Goal: Task Accomplishment & Management: Complete application form

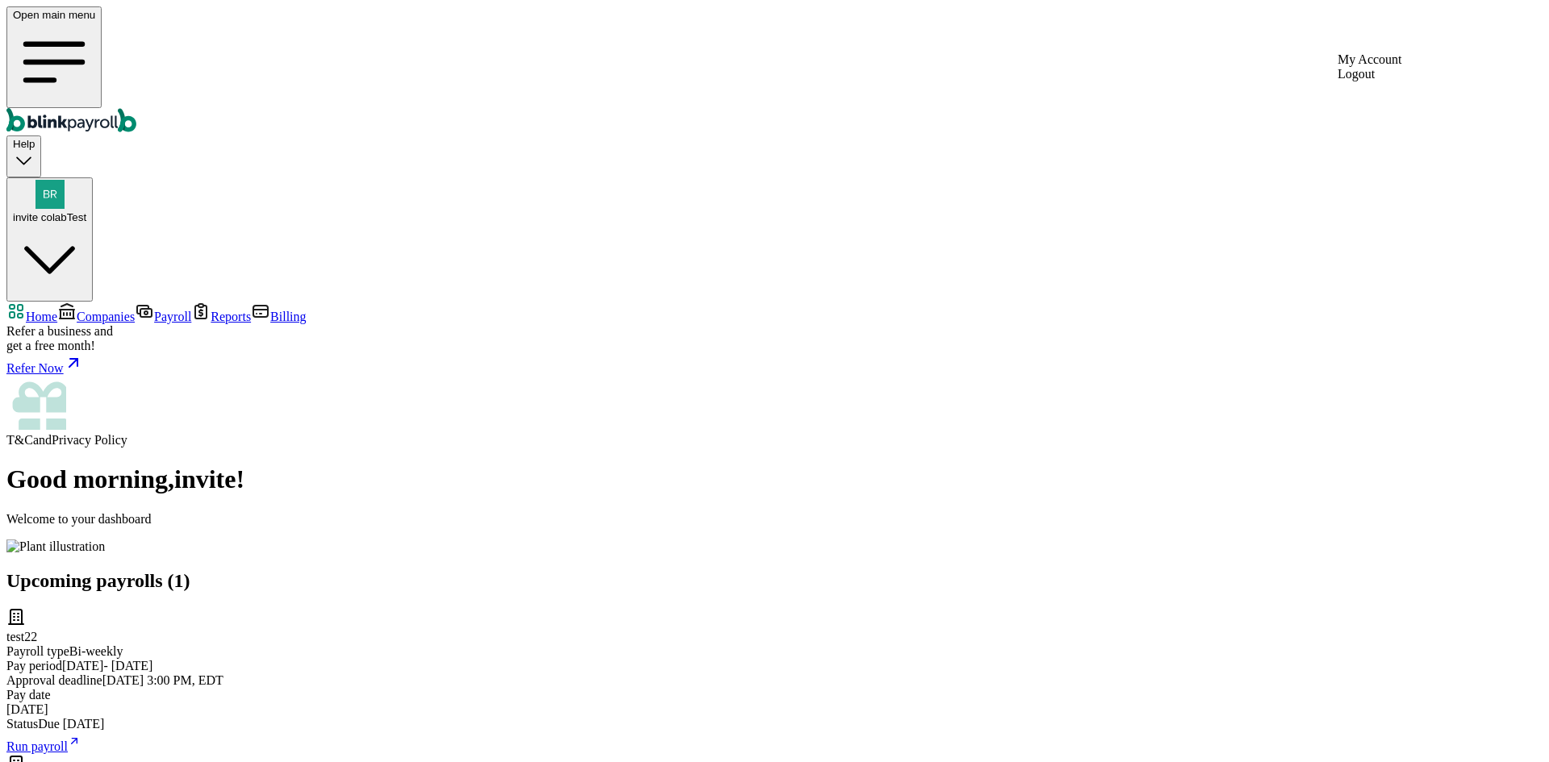
click at [86, 211] on div "invite colabTest" at bounding box center [49, 217] width 73 height 12
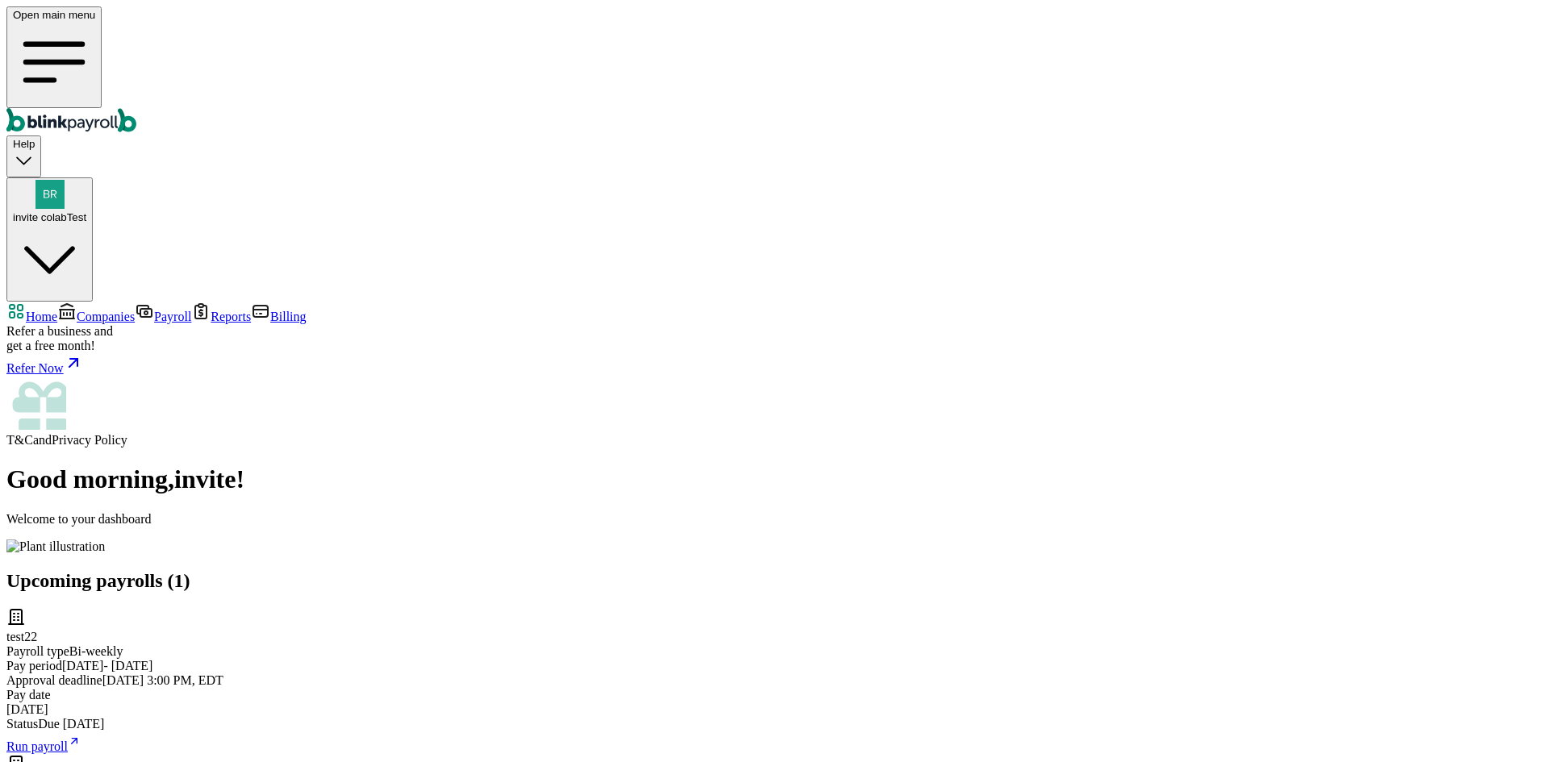
copy span "branko+testinvitecollab11x@blinkpayroll.com"
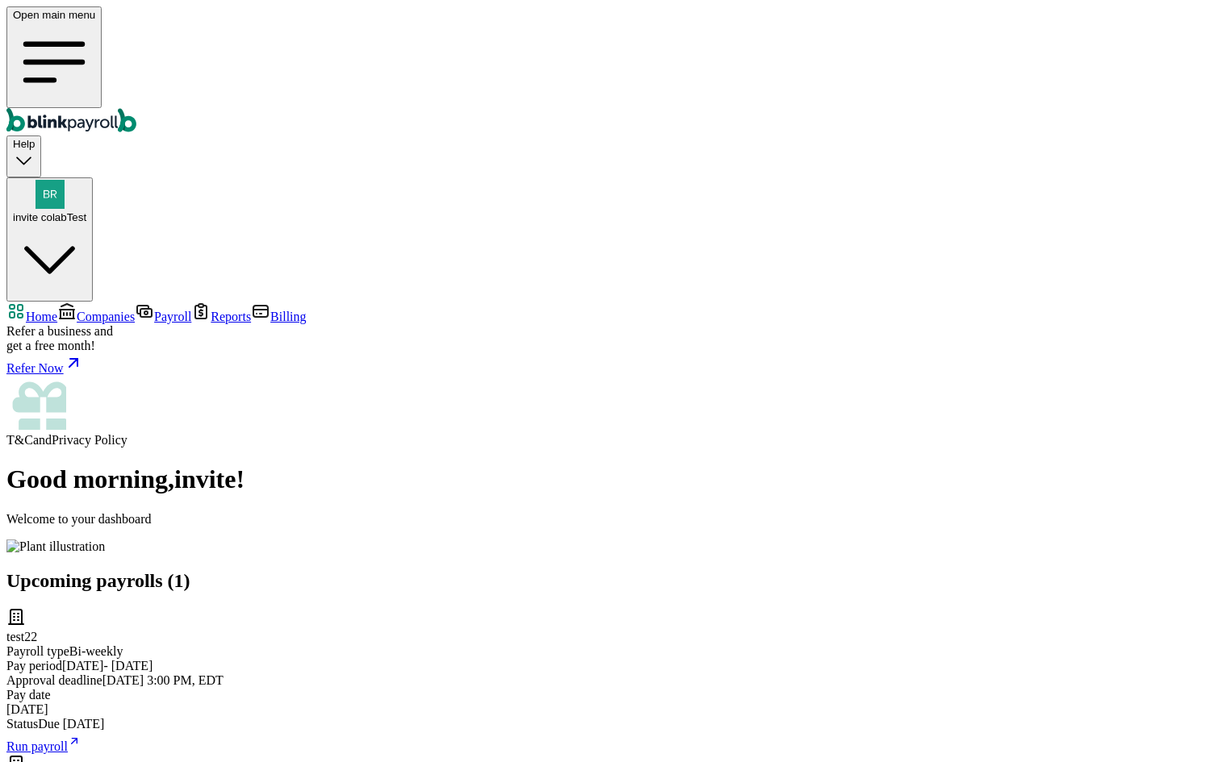
click at [154, 310] on span "Payroll" at bounding box center [172, 317] width 37 height 14
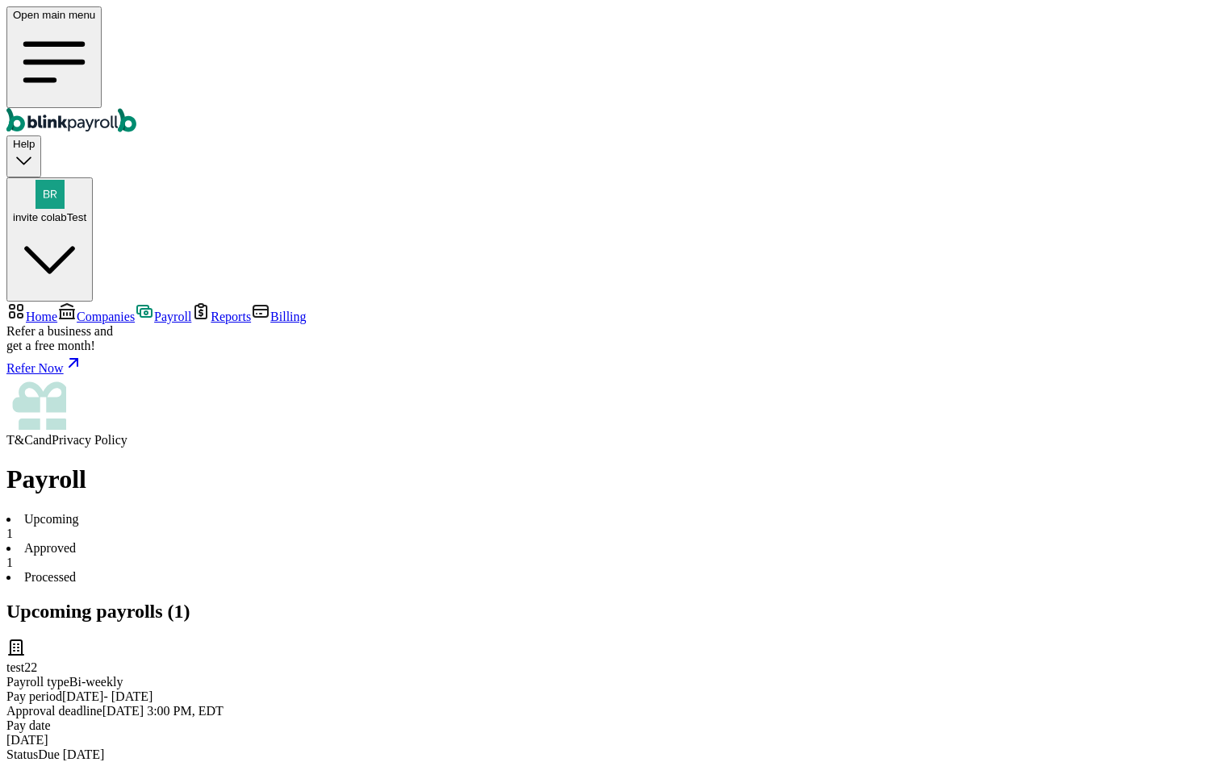
click at [127, 310] on link "Companies" at bounding box center [95, 317] width 77 height 14
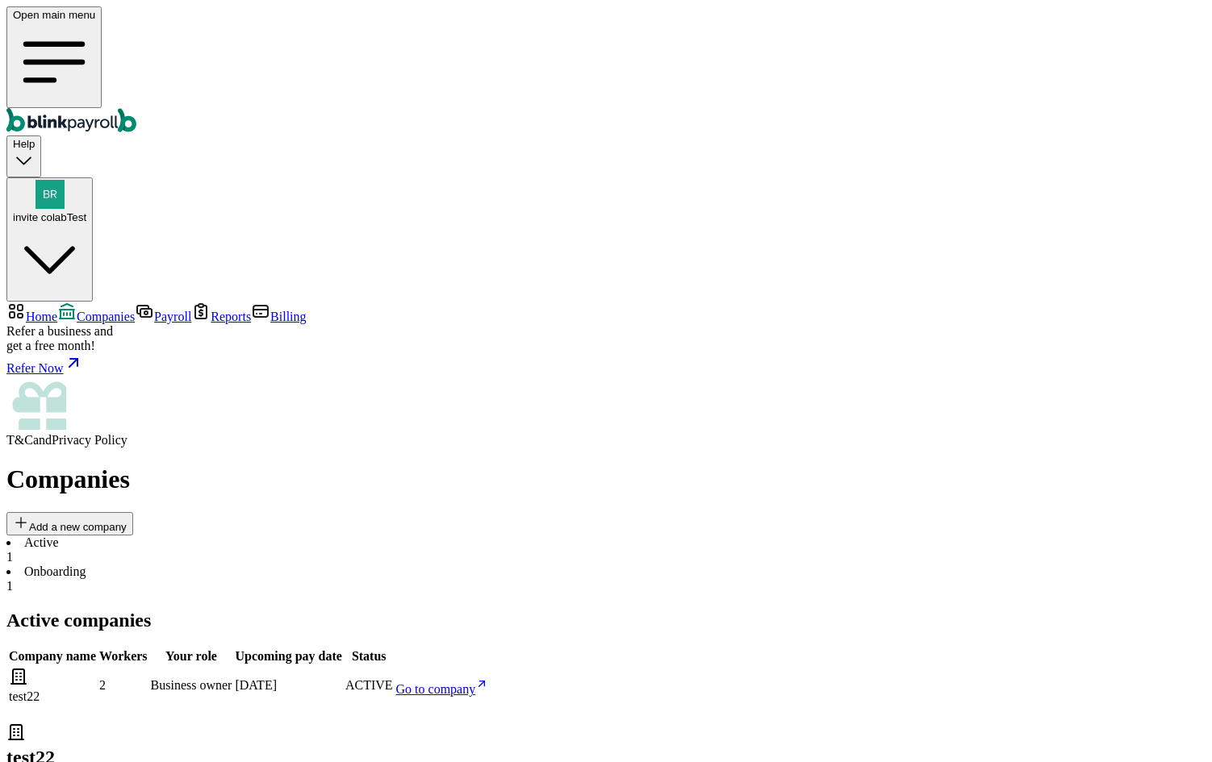
click at [354, 565] on li "Onboarding 1" at bounding box center [605, 579] width 1199 height 29
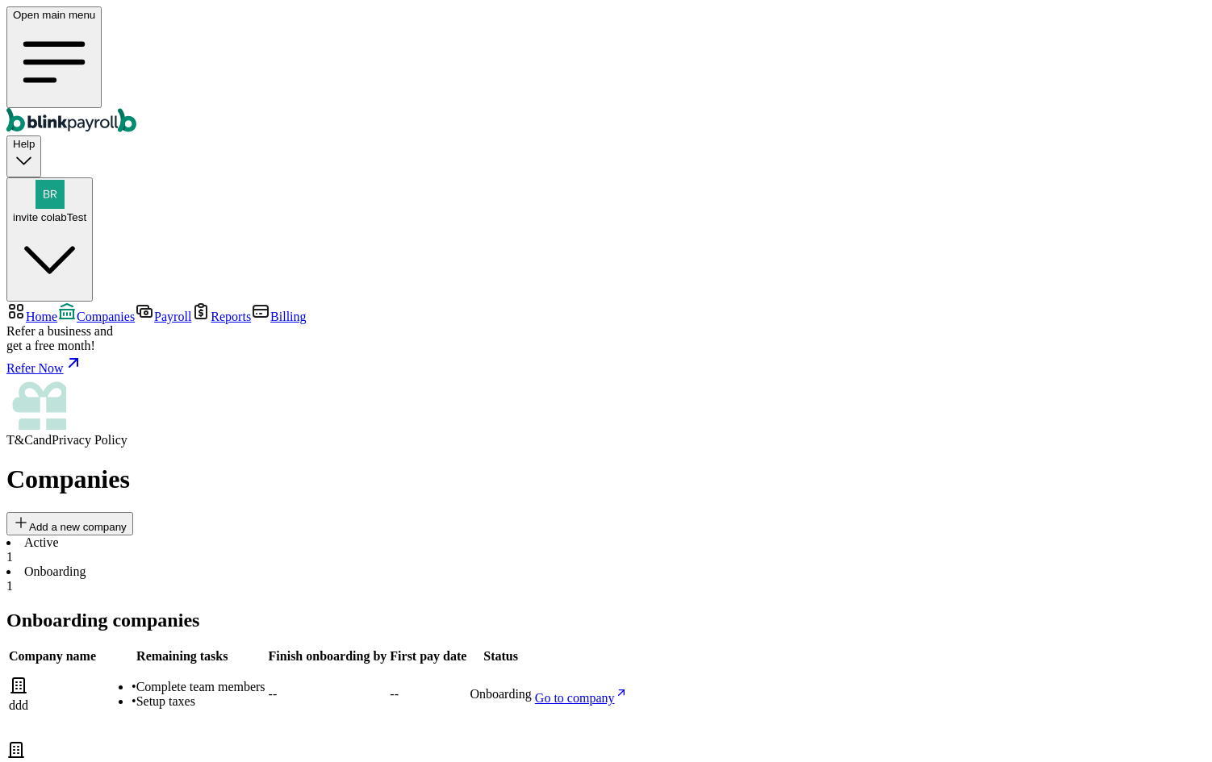
click at [264, 536] on li "Active 1" at bounding box center [605, 550] width 1199 height 29
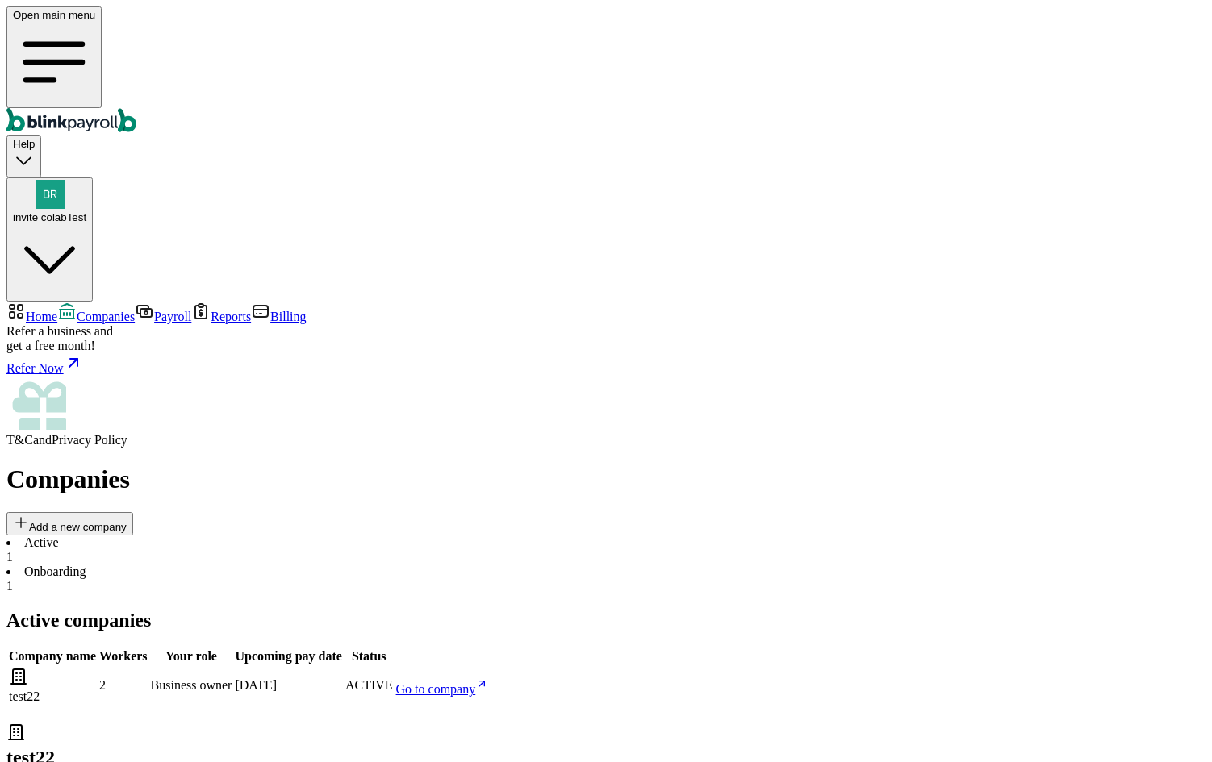
click at [476, 683] on span "Go to company" at bounding box center [436, 690] width 80 height 14
click at [154, 310] on span "Payroll" at bounding box center [172, 317] width 37 height 14
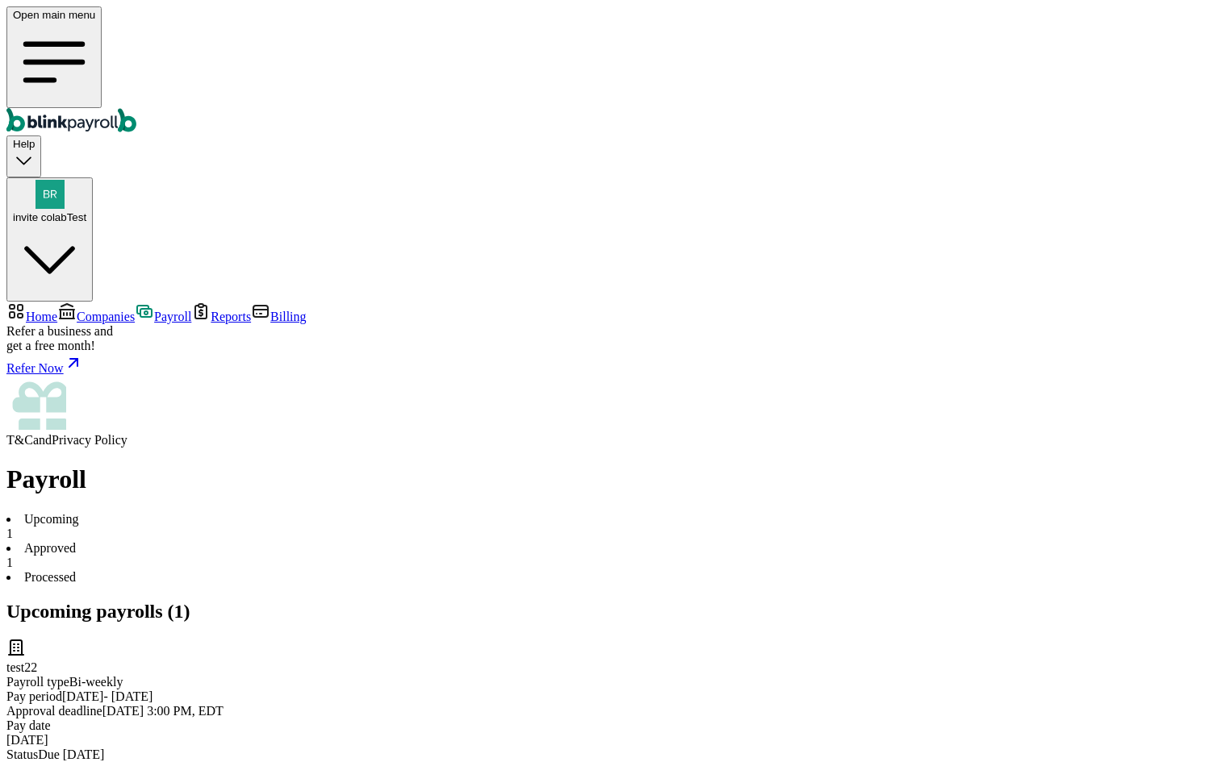
click at [424, 512] on div "Upcoming 1 Approved 1 Processed" at bounding box center [605, 548] width 1199 height 73
click at [408, 541] on li "Approved 1" at bounding box center [605, 555] width 1199 height 29
click at [290, 512] on li "Upcoming 1" at bounding box center [605, 526] width 1199 height 29
click at [211, 310] on span "Reports" at bounding box center [231, 317] width 40 height 14
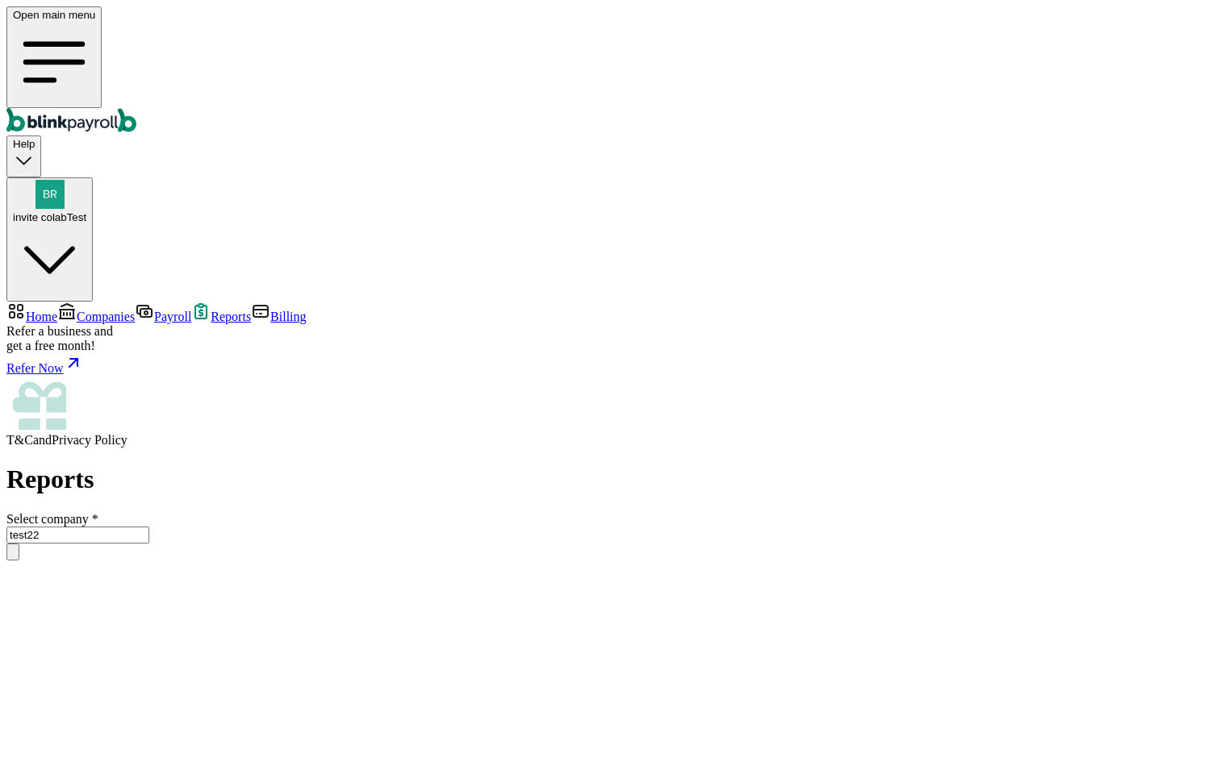
click at [123, 302] on nav "Home Companies Payroll Reports Billing Refer a business and get a free month! R…" at bounding box center [605, 375] width 1199 height 146
click at [251, 310] on link "Billing" at bounding box center [278, 317] width 55 height 14
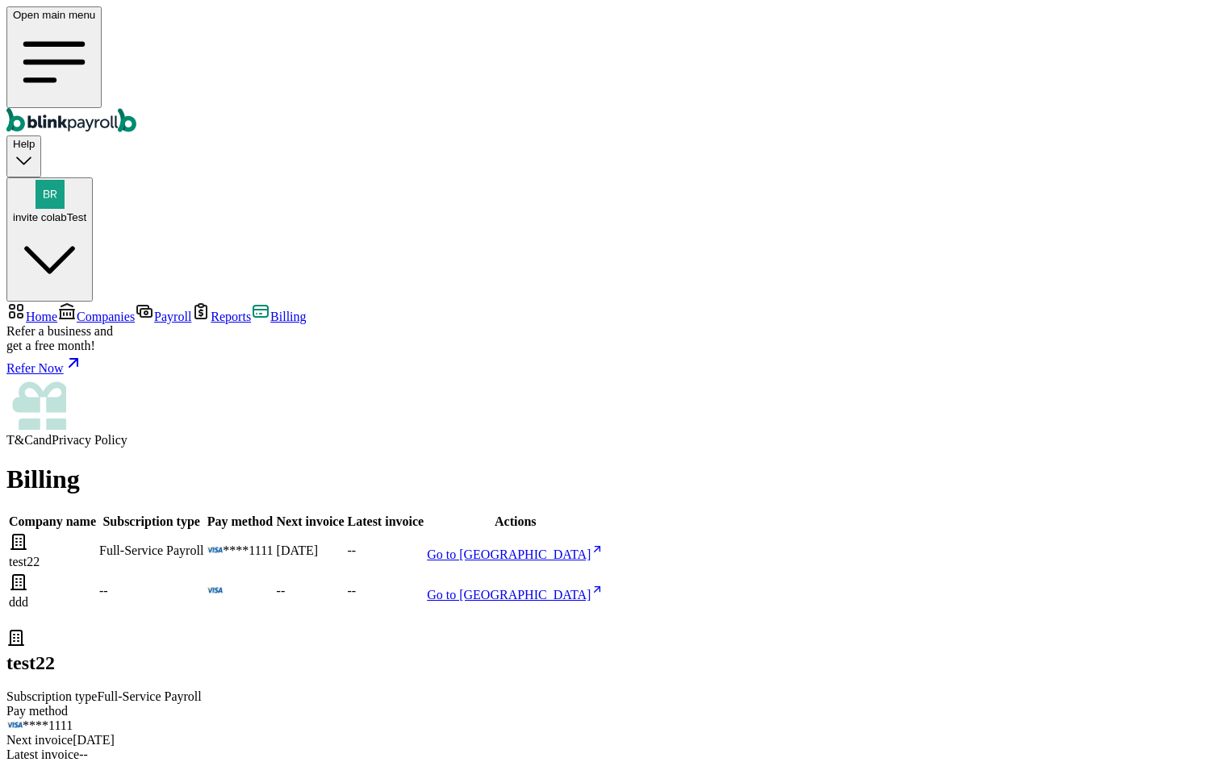
click at [135, 310] on link "Payroll" at bounding box center [163, 317] width 56 height 14
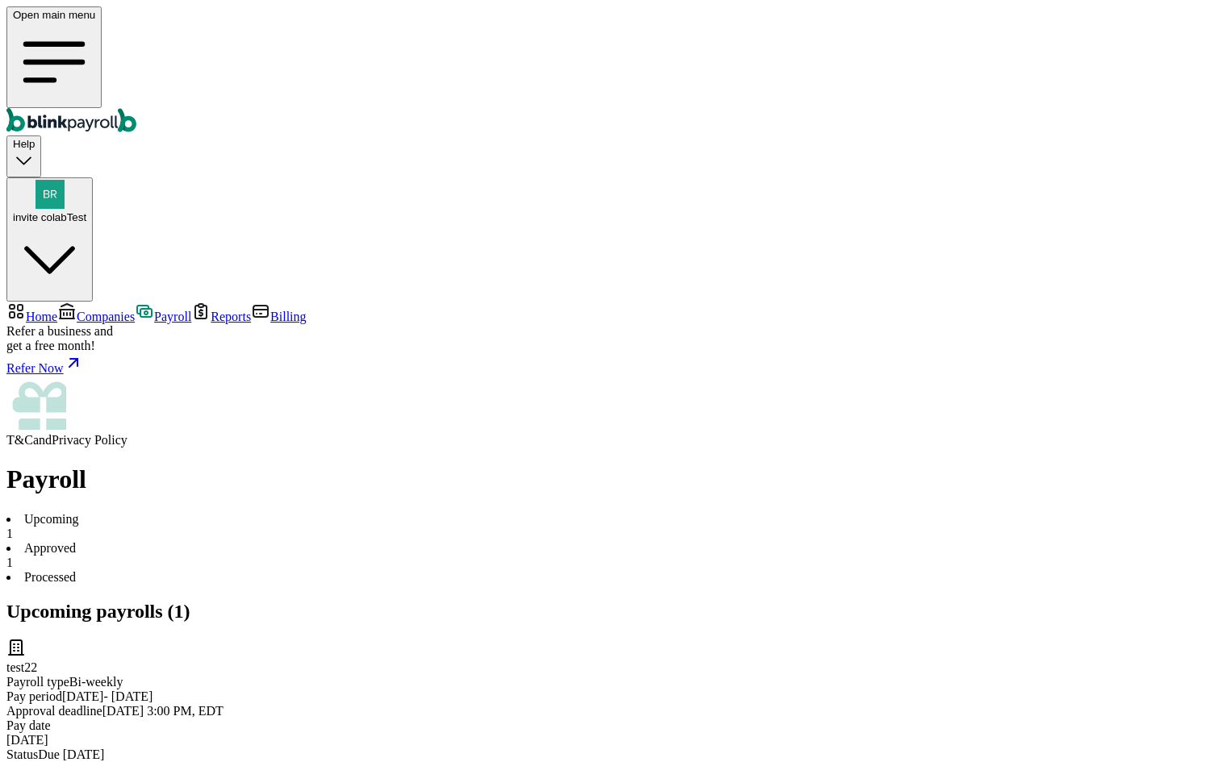
click at [577, 475] on main "Payroll Upcoming 1 Approved 1 Processed Upcoming payrolls ( 1 ) test22 Payroll …" at bounding box center [605, 698] width 1199 height 467
click at [412, 465] on div "Payroll Upcoming 1 Approved 1 Processed Upcoming payrolls ( 1 ) test22 Payroll …" at bounding box center [605, 698] width 1199 height 467
click at [412, 541] on li "Approved 1" at bounding box center [605, 555] width 1199 height 29
click at [311, 512] on li "Upcoming 1" at bounding box center [605, 526] width 1199 height 29
click at [367, 541] on li "Approved 1" at bounding box center [605, 555] width 1199 height 29
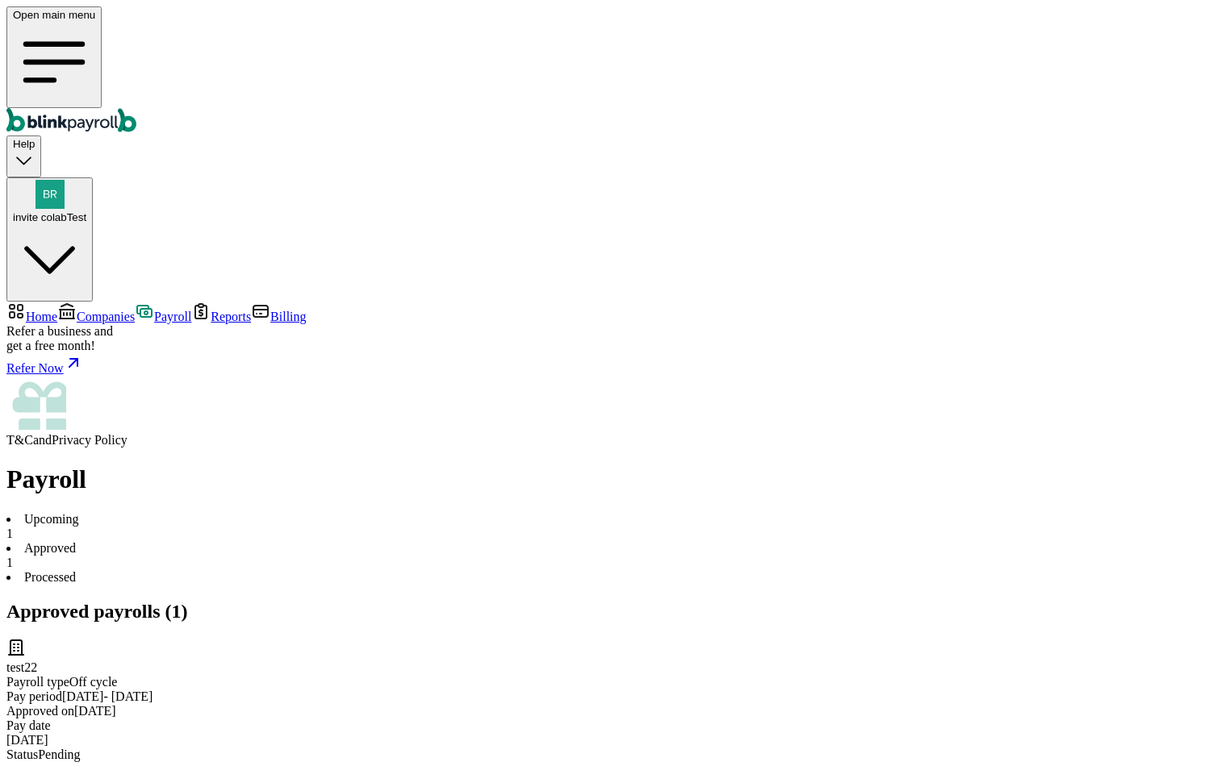
click at [275, 512] on li "Upcoming 1" at bounding box center [605, 526] width 1199 height 29
click at [639, 465] on div "Payroll" at bounding box center [605, 480] width 1199 height 30
click at [86, 180] on div "invite colabTest" at bounding box center [49, 202] width 73 height 44
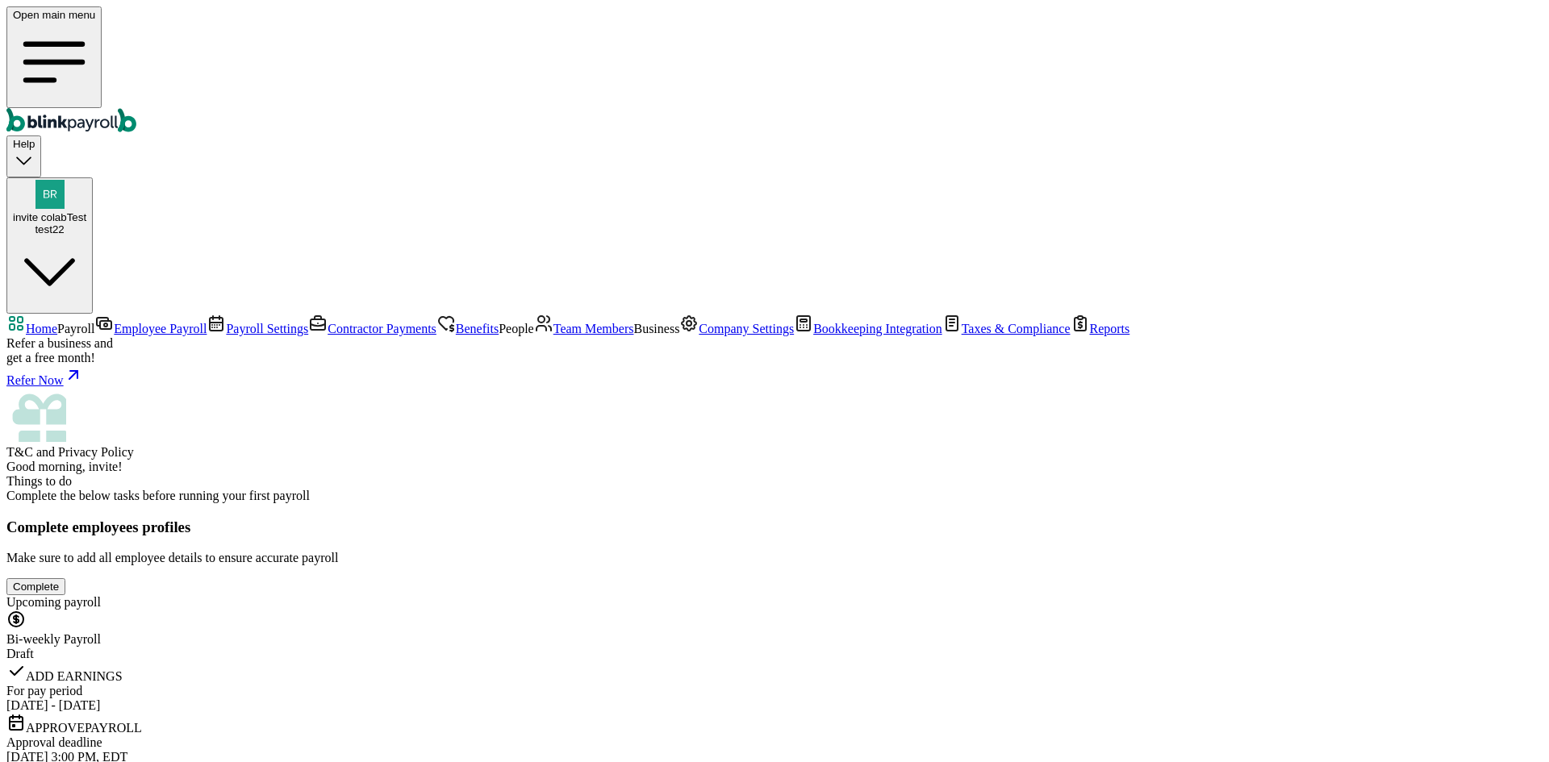
click at [553, 336] on span "Team Members" at bounding box center [593, 329] width 81 height 14
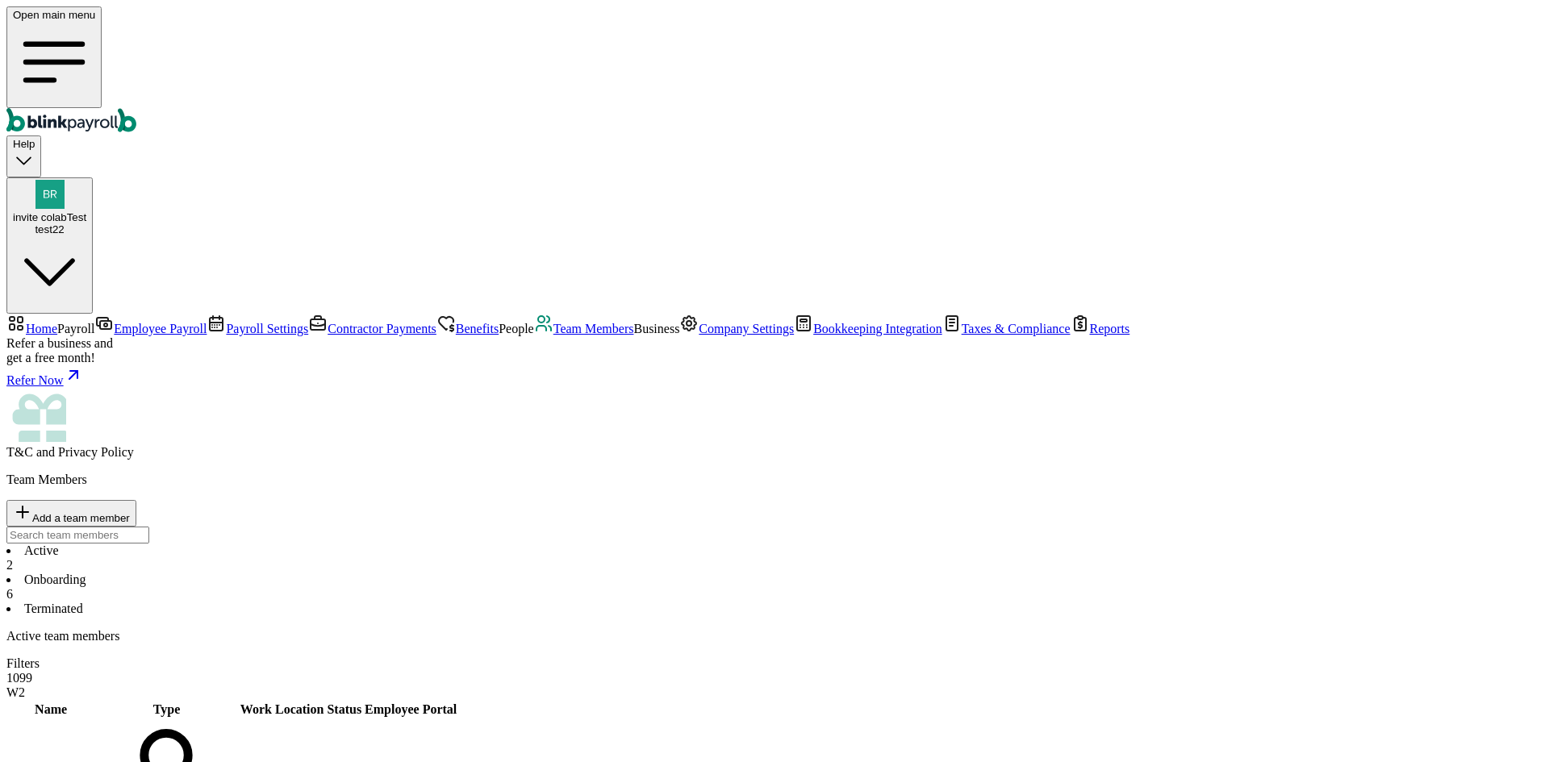
click at [392, 573] on li "Onboarding 6" at bounding box center [774, 587] width 1536 height 29
click at [282, 544] on li "Active 2" at bounding box center [774, 558] width 1536 height 29
click at [149, 527] on input "TextInput" at bounding box center [77, 535] width 143 height 17
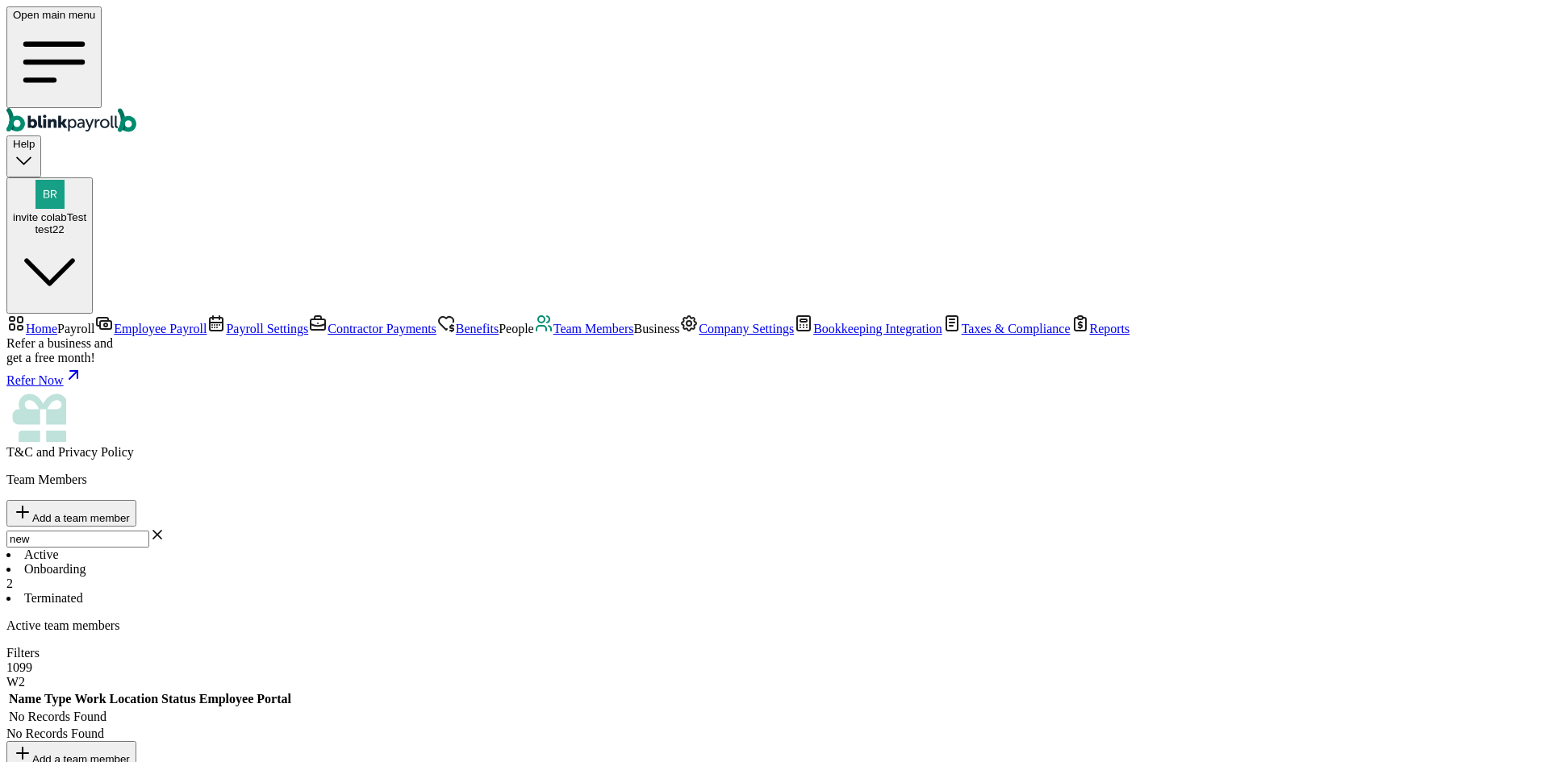
click at [358, 562] on li "Onboarding 2" at bounding box center [774, 576] width 1536 height 29
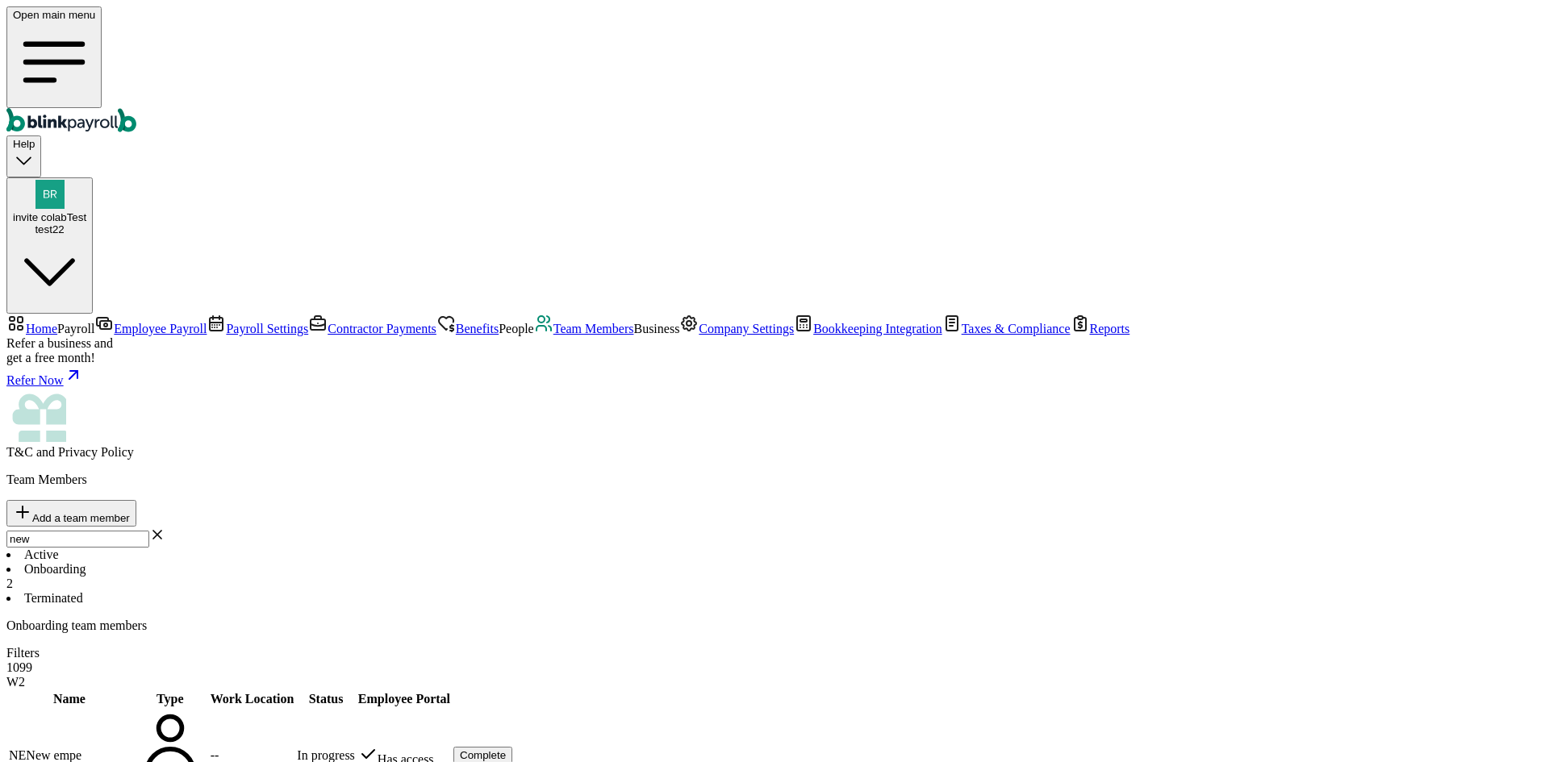
click at [467, 591] on li "Terminated" at bounding box center [774, 598] width 1536 height 15
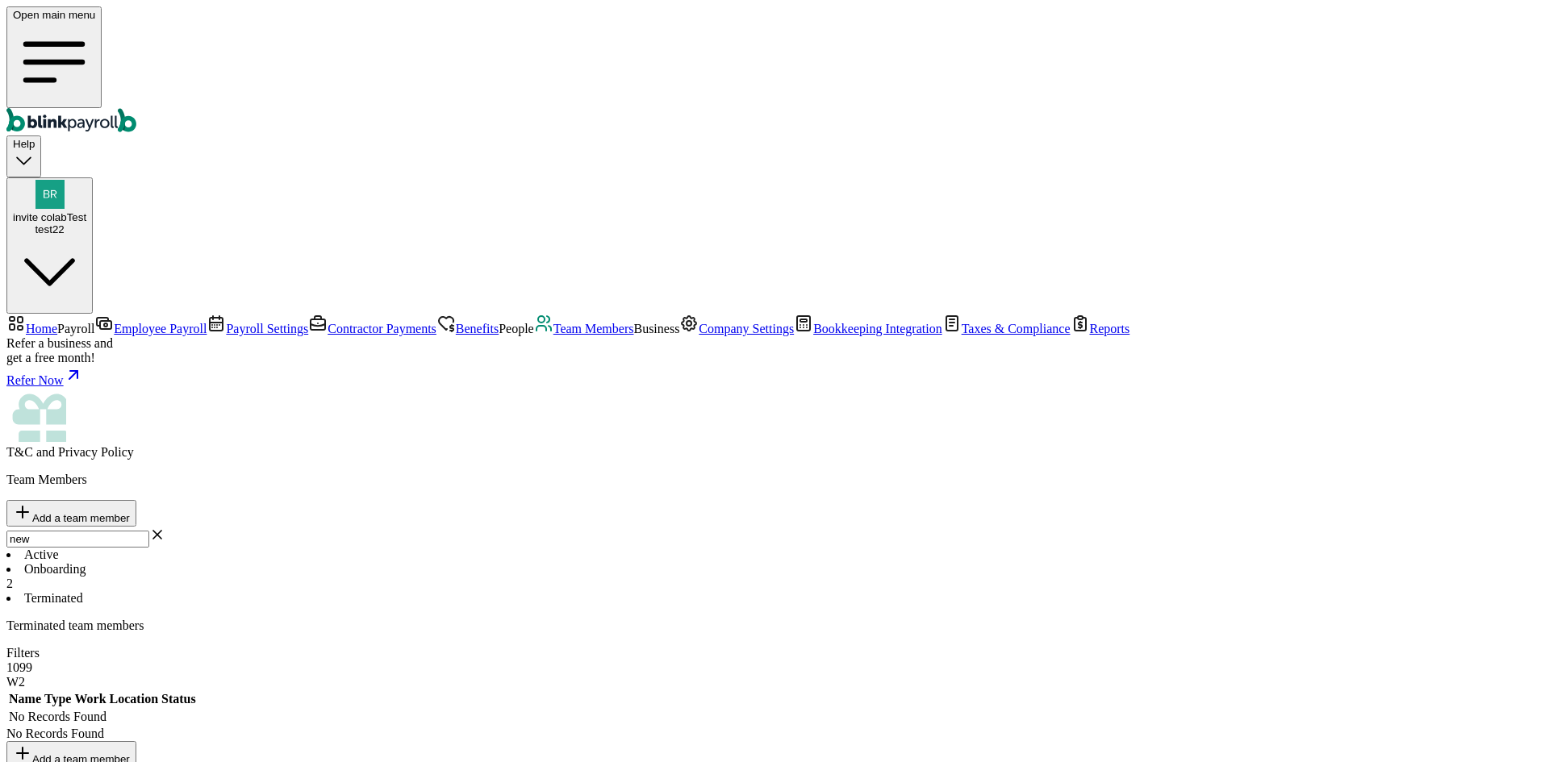
click at [149, 531] on input "new" at bounding box center [77, 539] width 143 height 17
type input "wewe"
click at [350, 562] on li "Onboarding" at bounding box center [774, 569] width 1536 height 15
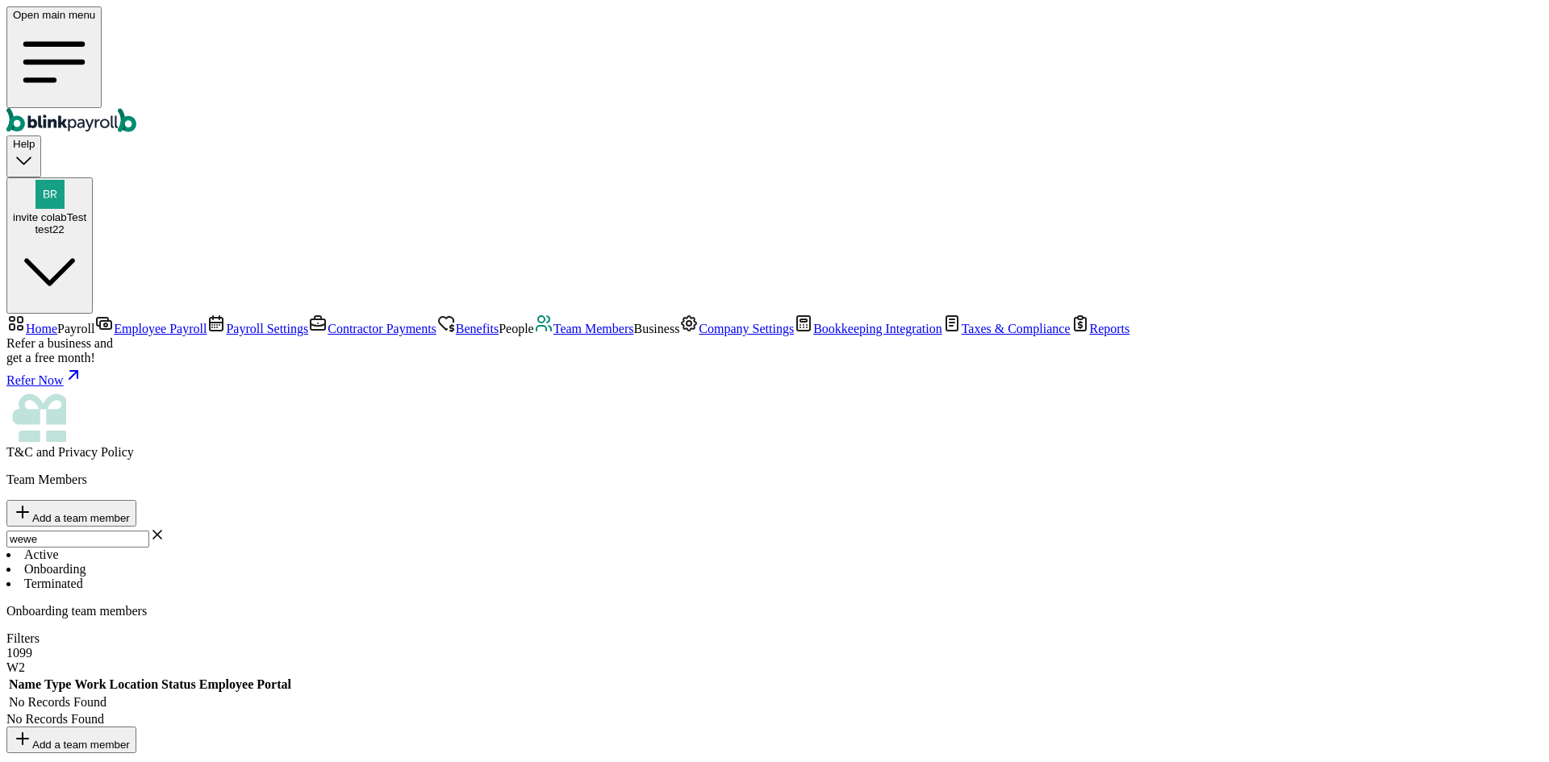
click at [256, 548] on li "Active" at bounding box center [774, 555] width 1536 height 15
click at [395, 548] on div "Active Onboarding Terminated" at bounding box center [774, 570] width 1536 height 44
click at [428, 577] on li "Terminated" at bounding box center [774, 584] width 1536 height 15
click at [32, 646] on span "1099" at bounding box center [19, 653] width 26 height 14
click at [1055, 604] on div "Terminated team members Filters 1099 W2 Name Type Work Location Status No Recor…" at bounding box center [774, 665] width 1536 height 123
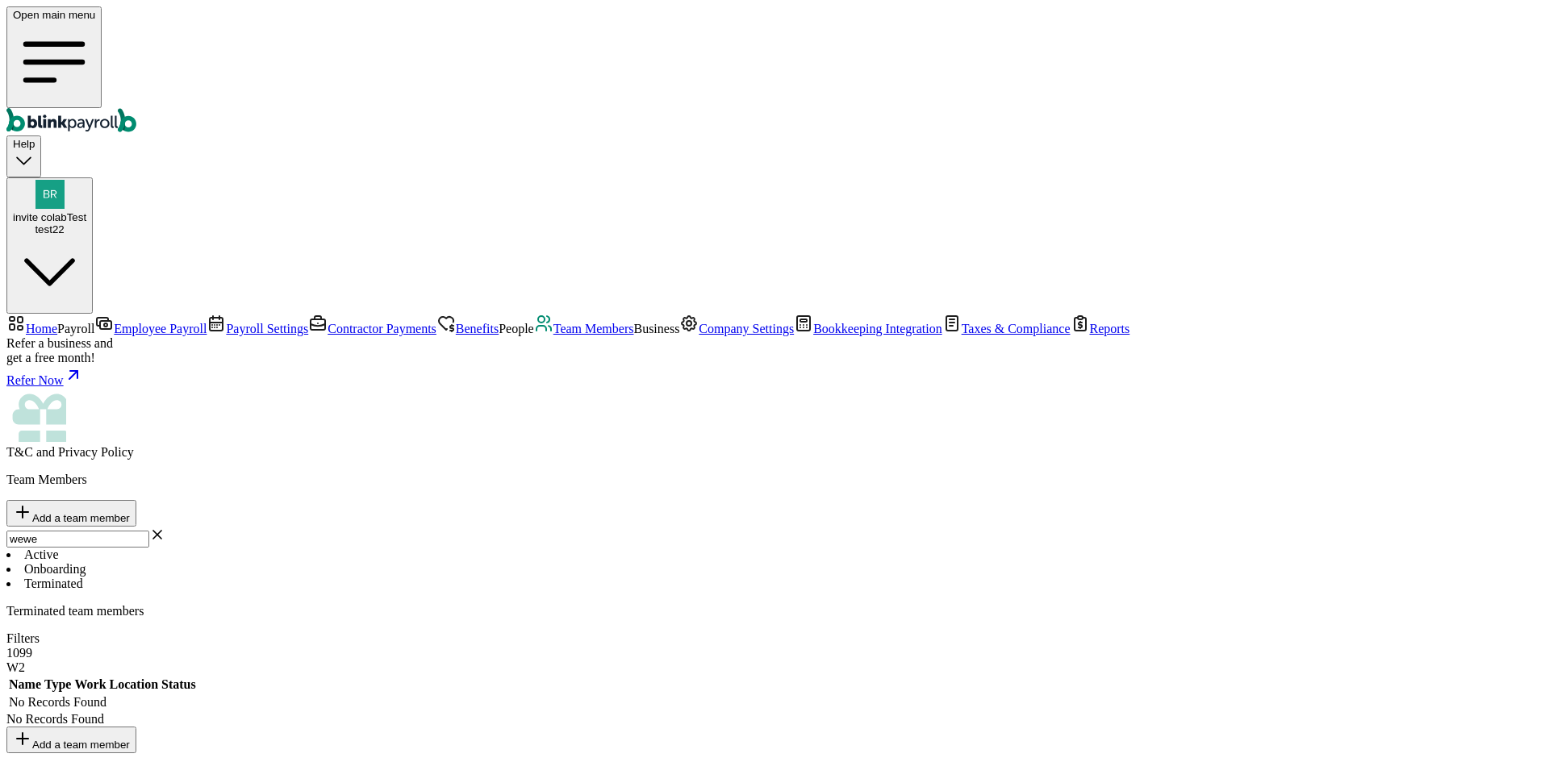
click at [25, 661] on span "W2" at bounding box center [15, 668] width 19 height 14
click at [32, 646] on span "1099" at bounding box center [19, 653] width 26 height 14
click at [165, 527] on icon at bounding box center [157, 535] width 16 height 16
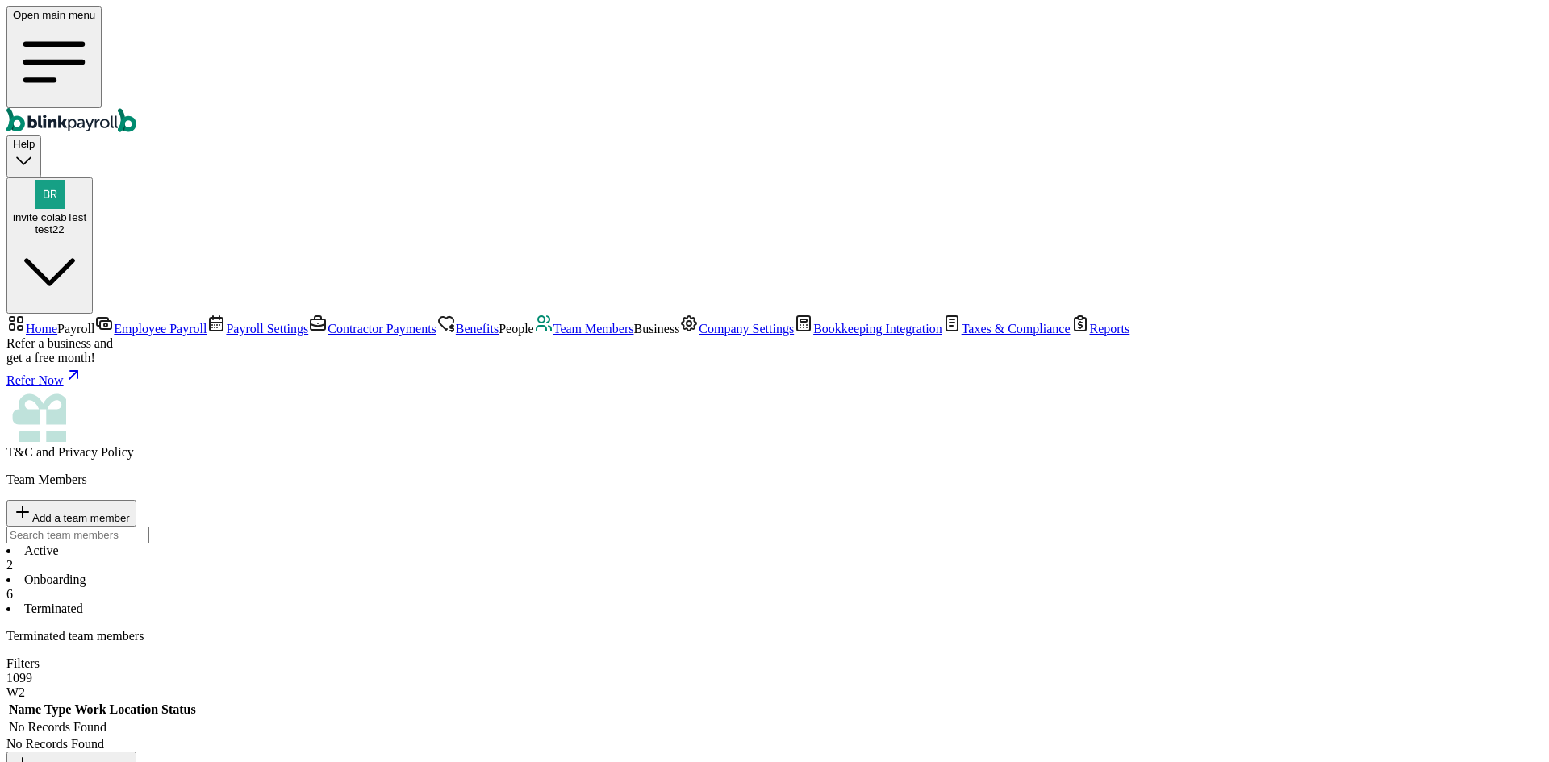
click at [130, 512] on span "Add a team member" at bounding box center [81, 518] width 98 height 12
click at [323, 544] on div "Active 2 Onboarding 6 Terminated Terminated team members Filters 1099 W2 Name T…" at bounding box center [774, 661] width 1536 height 235
click at [344, 573] on li "Onboarding 6" at bounding box center [774, 587] width 1536 height 29
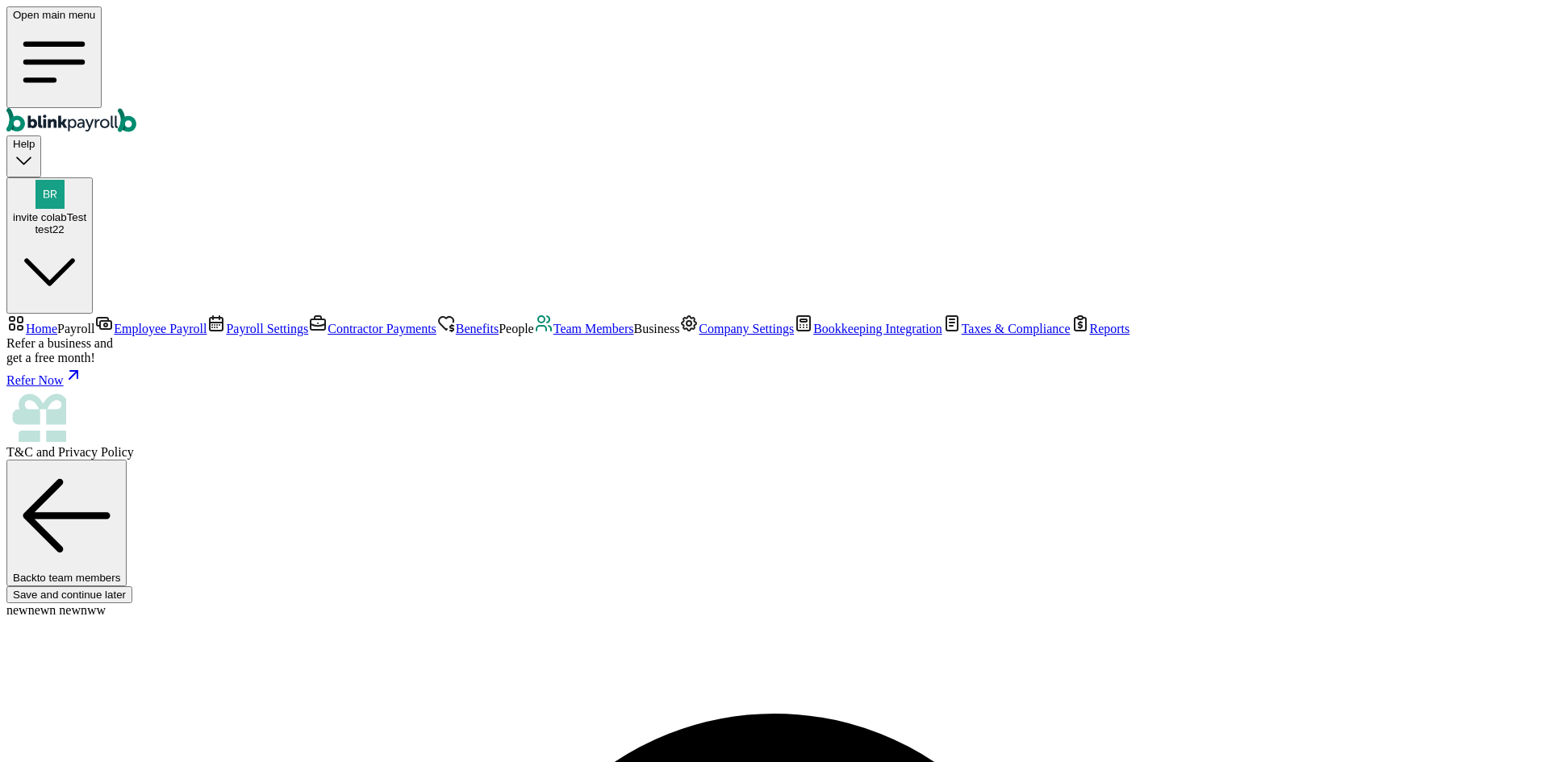
click at [553, 336] on span "Team Members" at bounding box center [593, 329] width 81 height 14
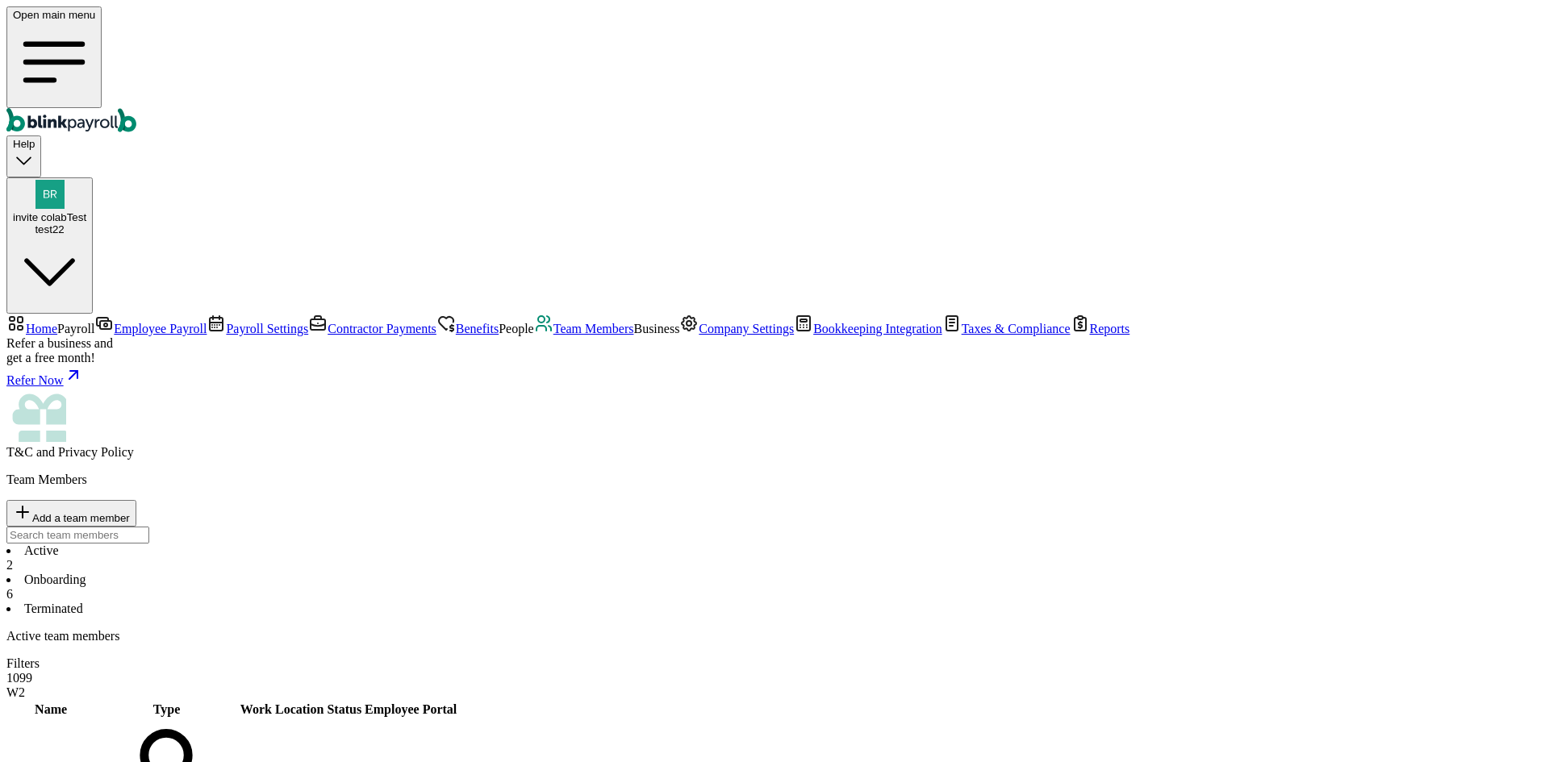
click at [813, 336] on span "Bookkeeping Integration" at bounding box center [877, 329] width 129 height 14
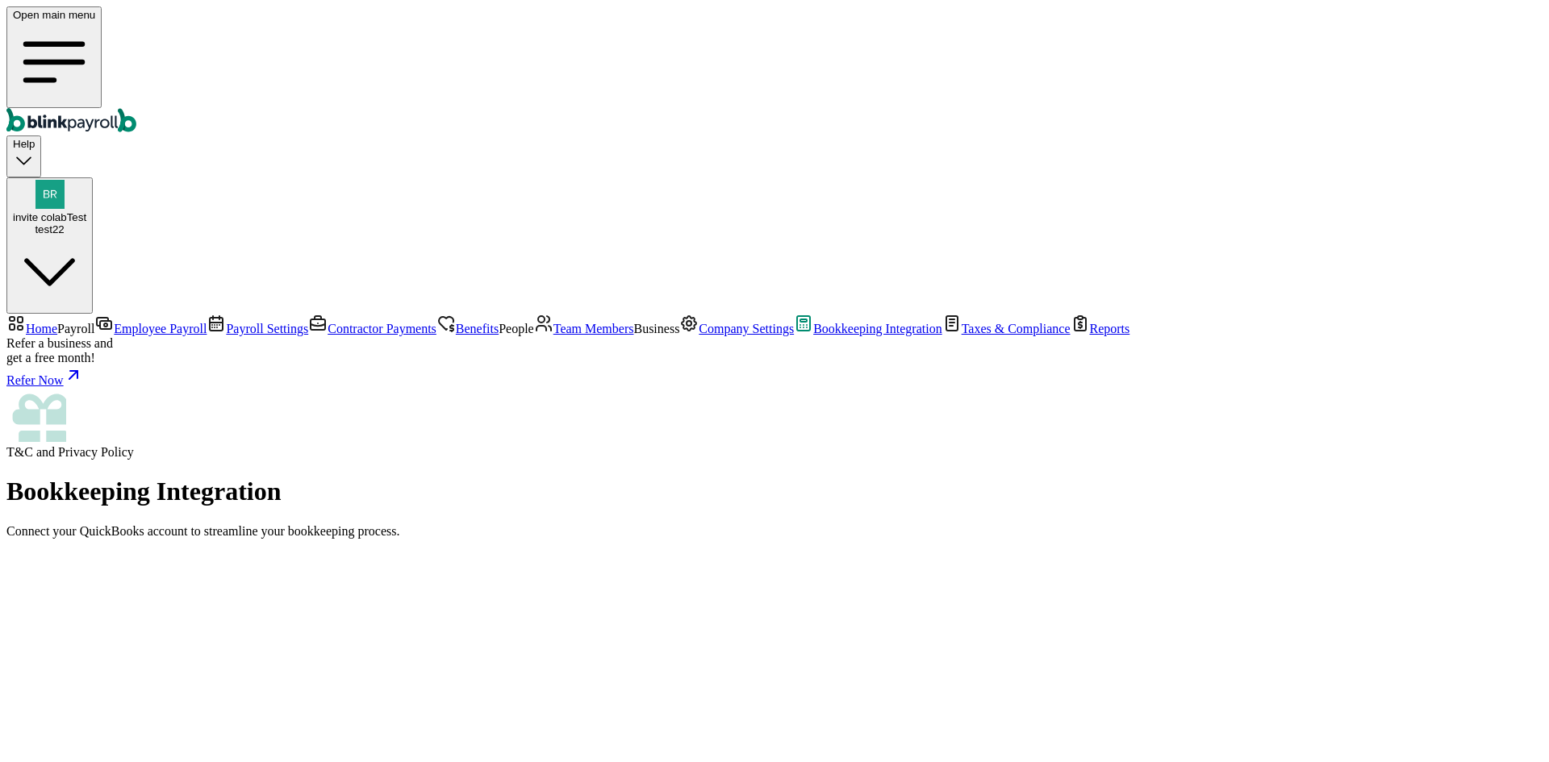
click at [699, 336] on span "Company Settings" at bounding box center [746, 329] width 95 height 14
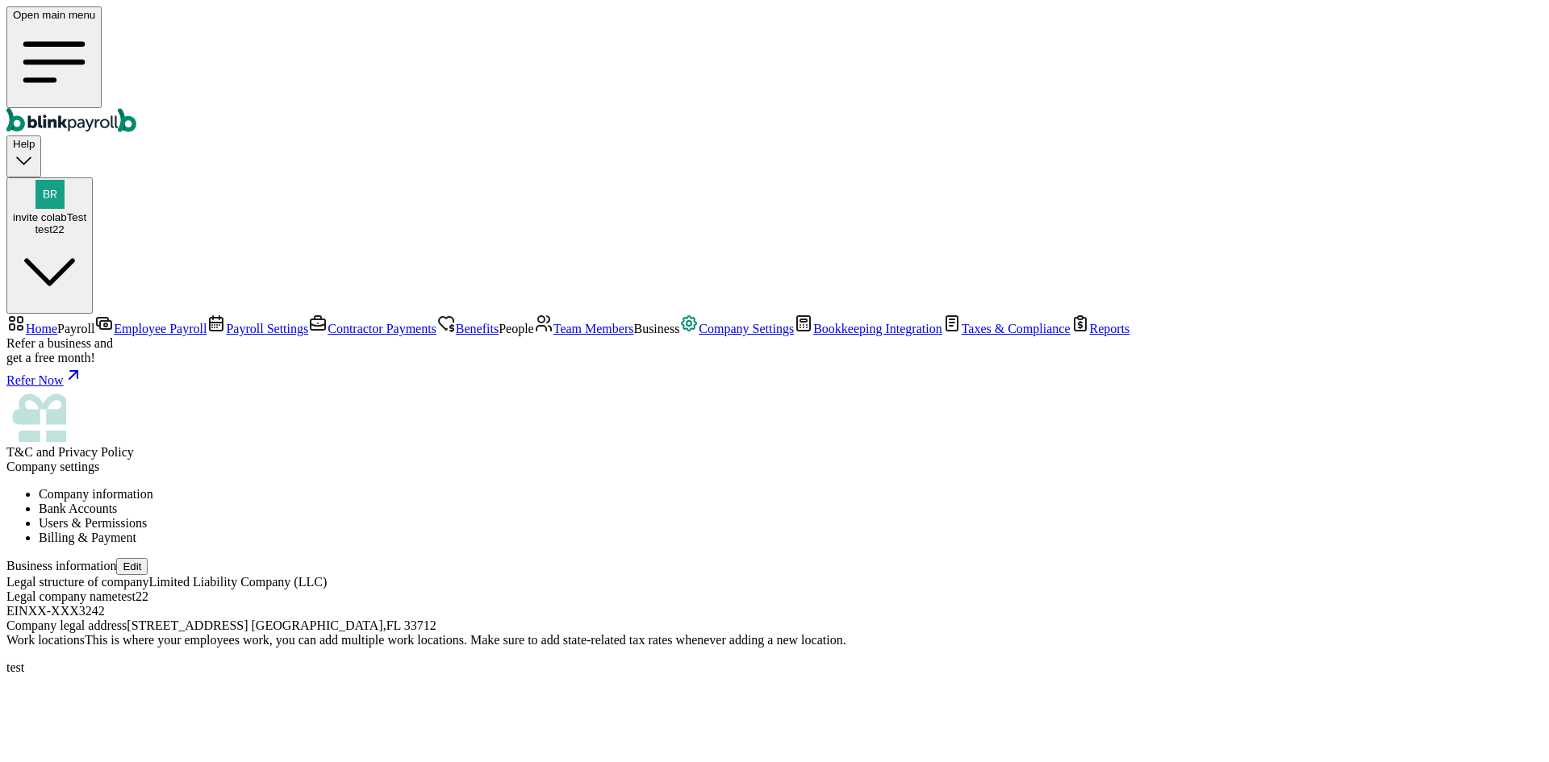
click at [148, 558] on button "Edit" at bounding box center [131, 566] width 31 height 17
select select "Limited Liability Company (LLC)"
click at [794, 336] on link "Bookkeeping Integration" at bounding box center [868, 329] width 148 height 14
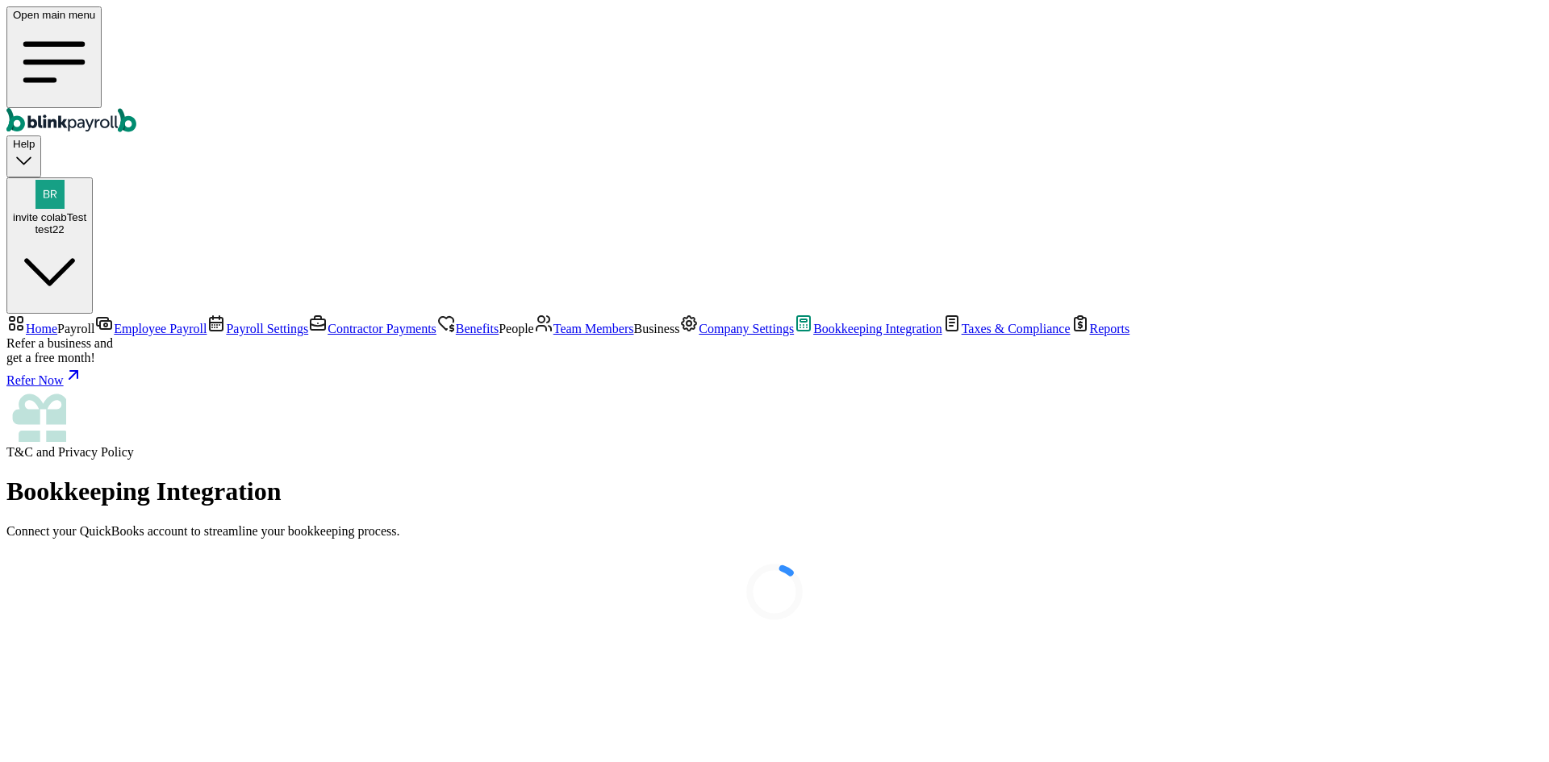
click at [115, 555] on div at bounding box center [774, 592] width 1536 height 81
click at [117, 555] on div at bounding box center [774, 592] width 1536 height 81
click at [117, 554] on div at bounding box center [774, 592] width 1536 height 81
click at [962, 336] on span "Taxes & Compliance" at bounding box center [1016, 329] width 109 height 14
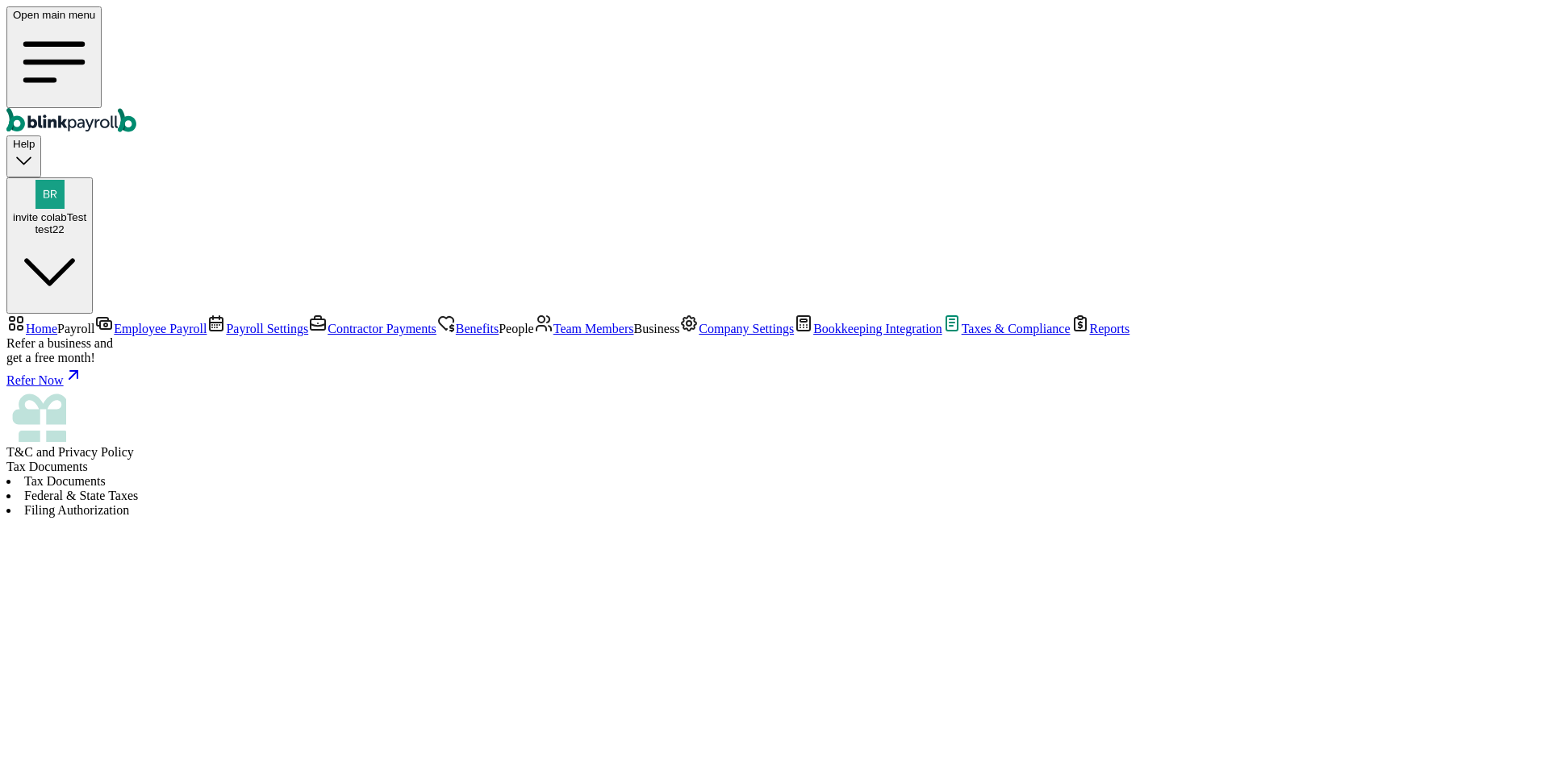
click at [553, 336] on span "Team Members" at bounding box center [593, 329] width 81 height 14
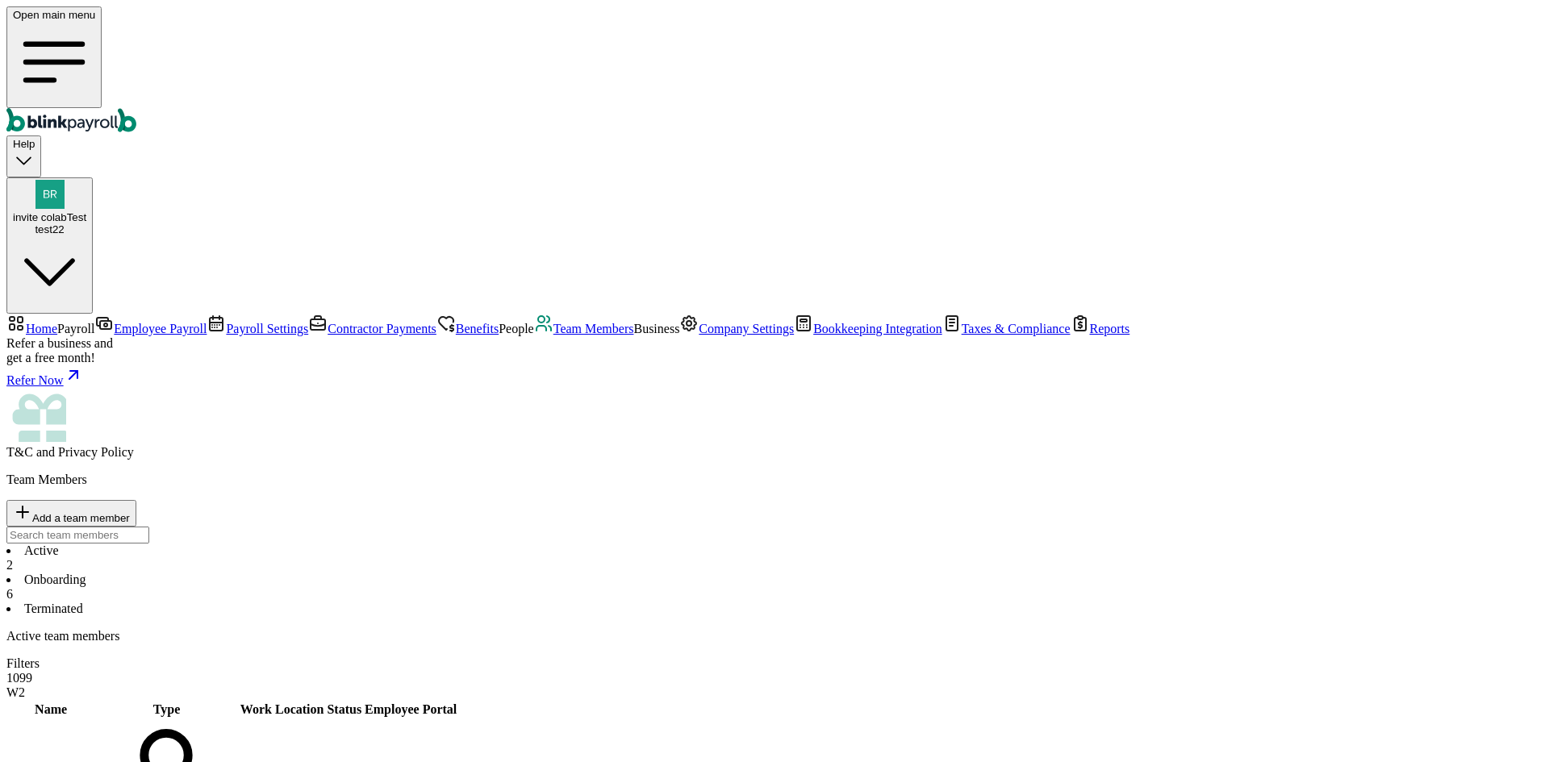
click at [350, 573] on li "Onboarding 6" at bounding box center [774, 587] width 1536 height 29
click at [131, 322] on span "Employee Payroll" at bounding box center [160, 329] width 93 height 14
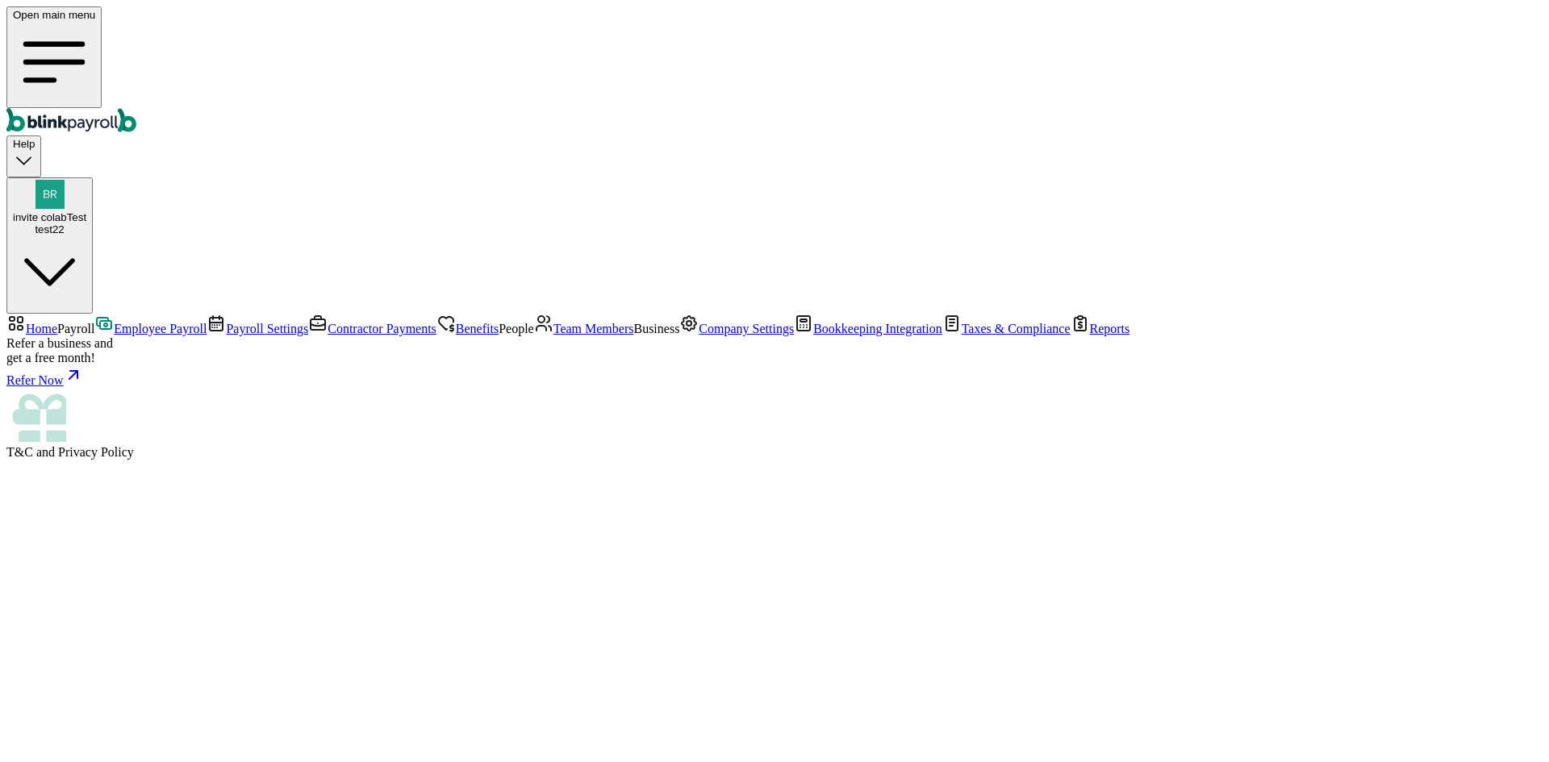
select select "direct_deposit"
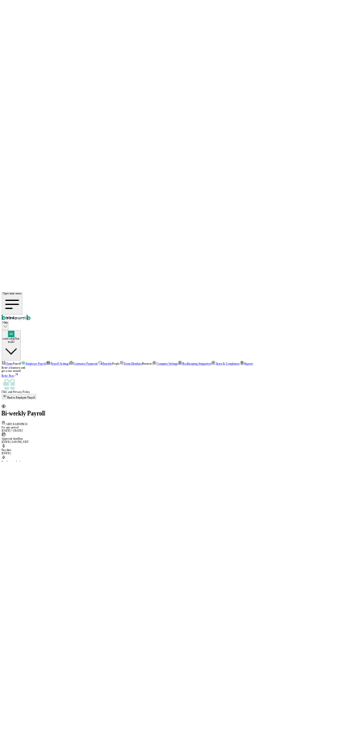
scroll to position [3, 0]
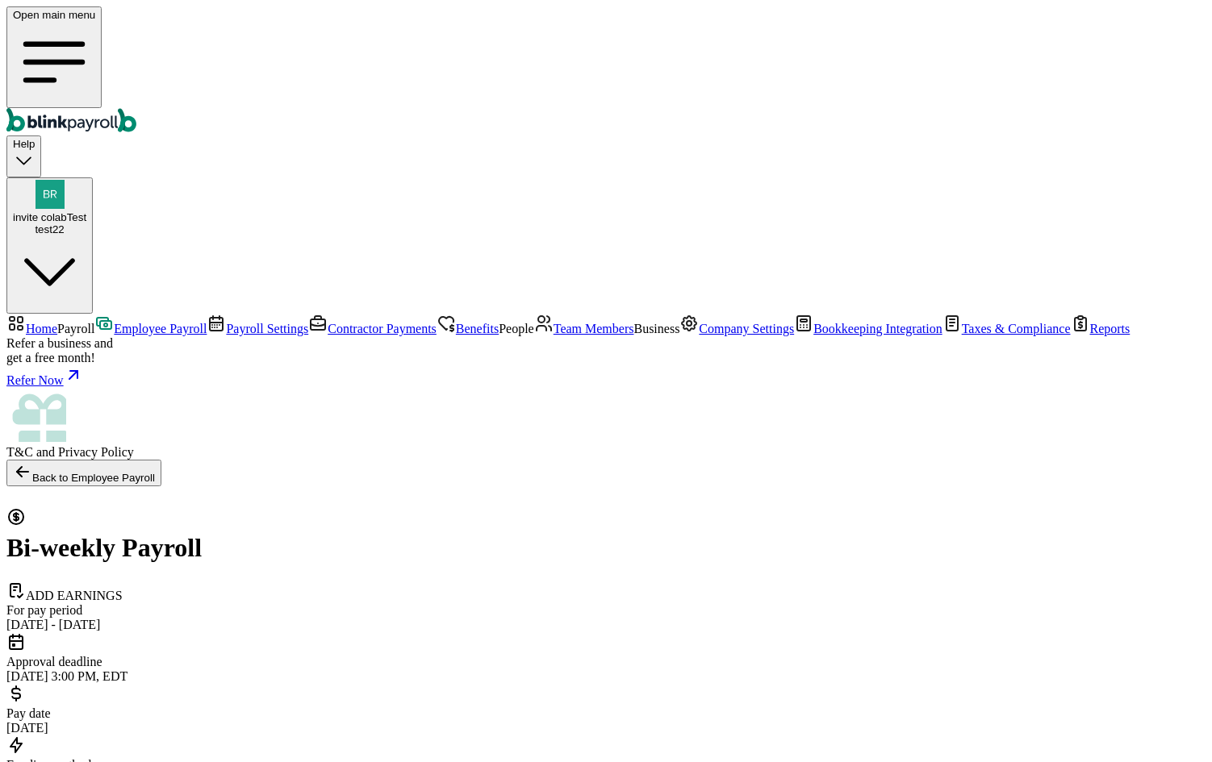
select select "direct_deposit"
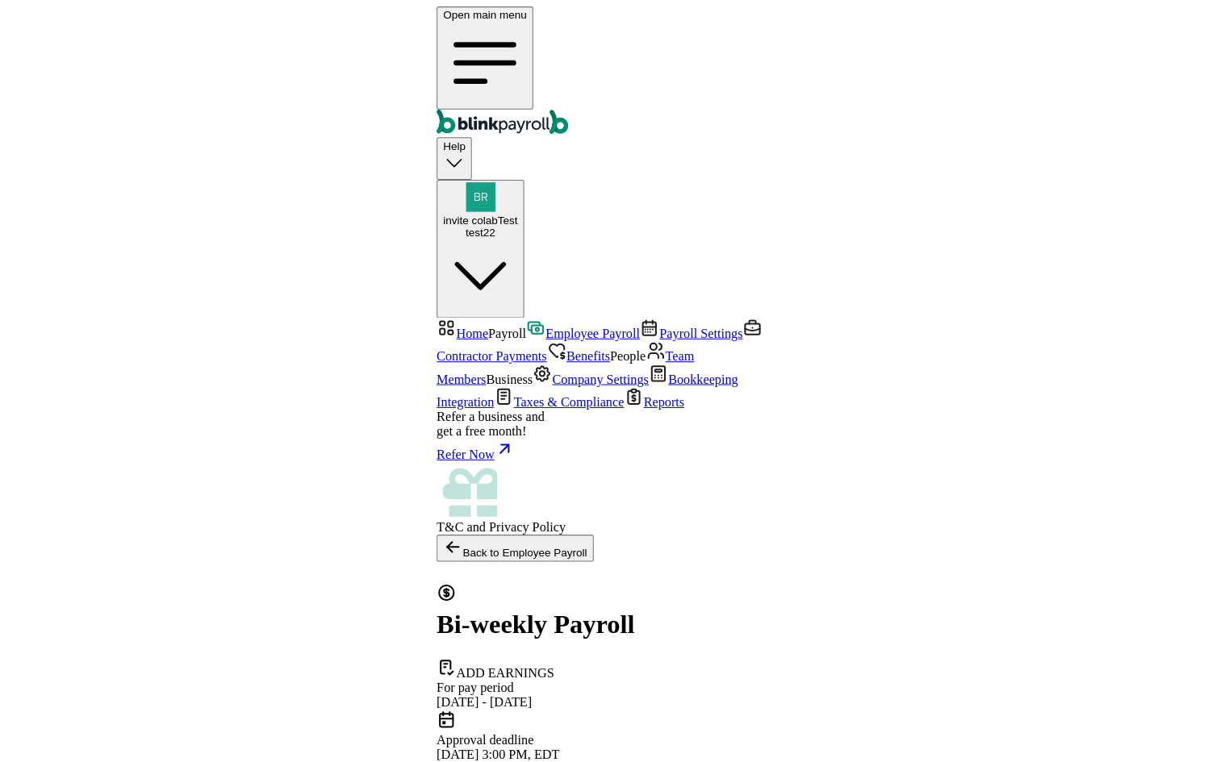
scroll to position [1009, 0]
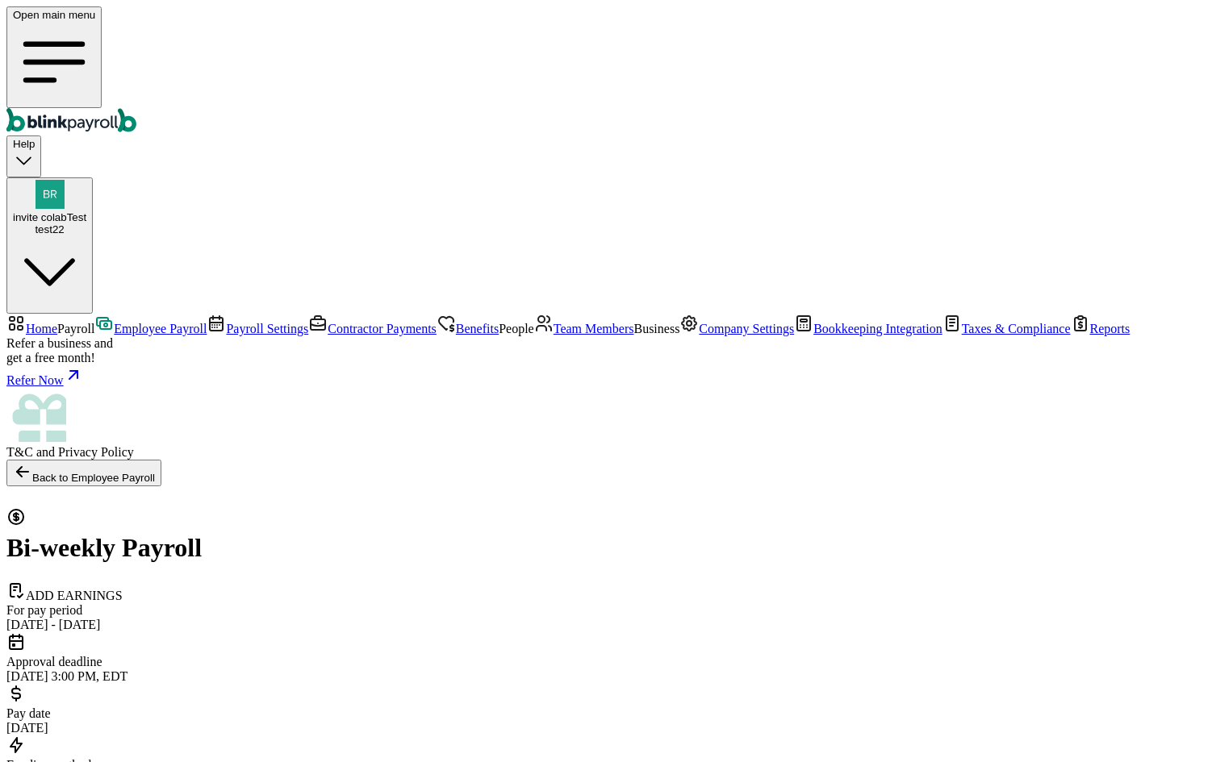
select select "direct_deposit"
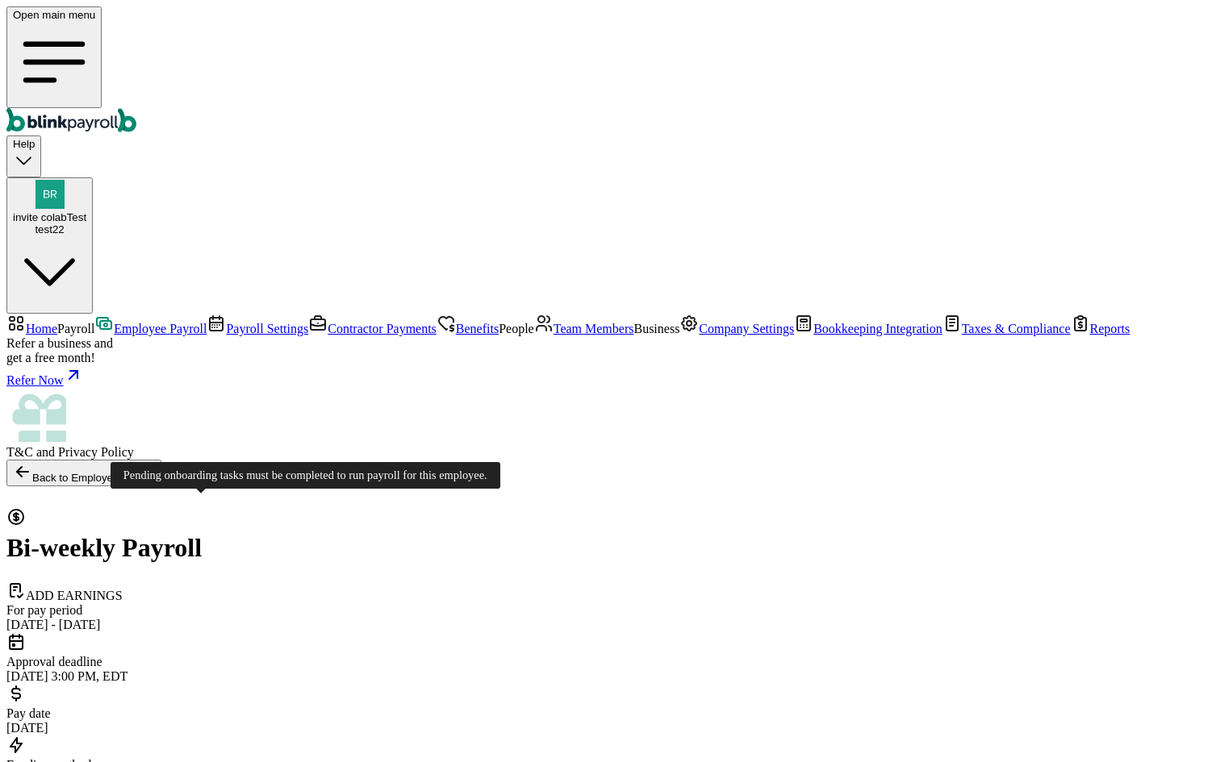
click at [410, 489] on div "Pending onboarding tasks must be completed to run payroll for this employee." at bounding box center [306, 475] width 390 height 27
click at [411, 489] on div "Pending onboarding tasks must be completed to run payroll for this employee." at bounding box center [306, 475] width 390 height 27
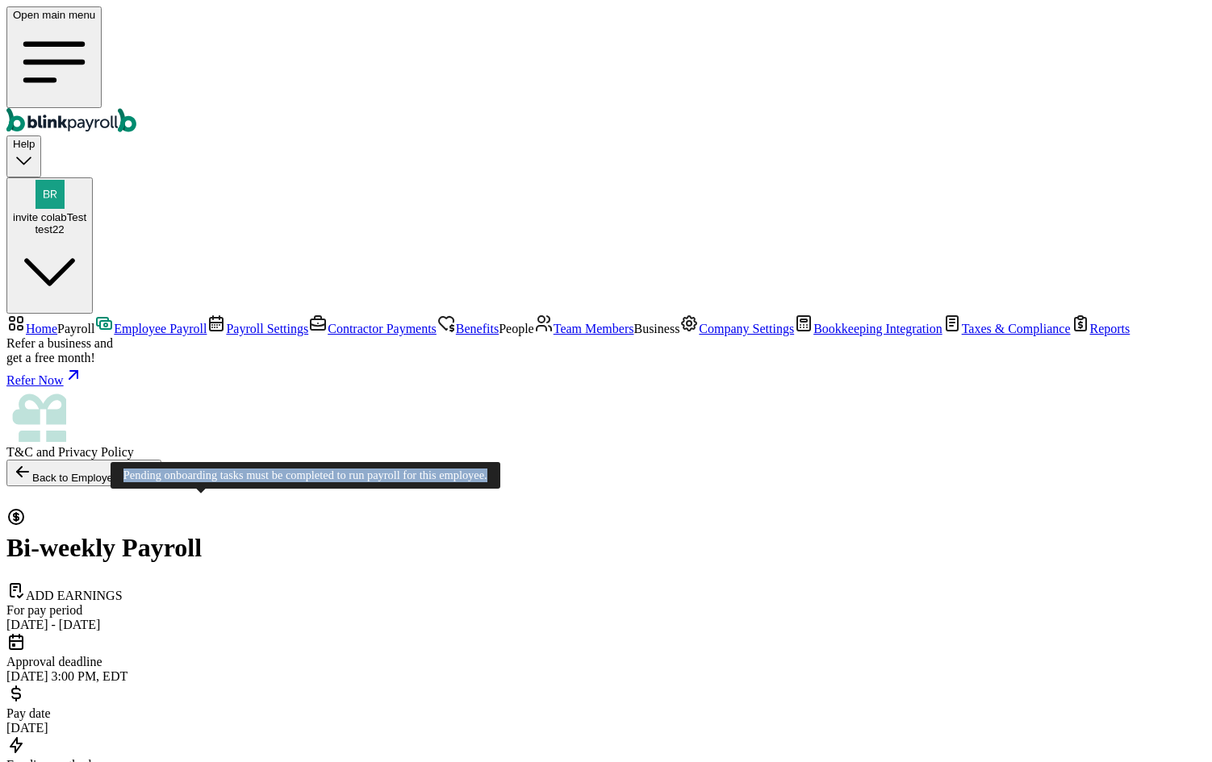
click at [411, 489] on div "Pending onboarding tasks must be completed to run payroll for this employee." at bounding box center [306, 475] width 390 height 27
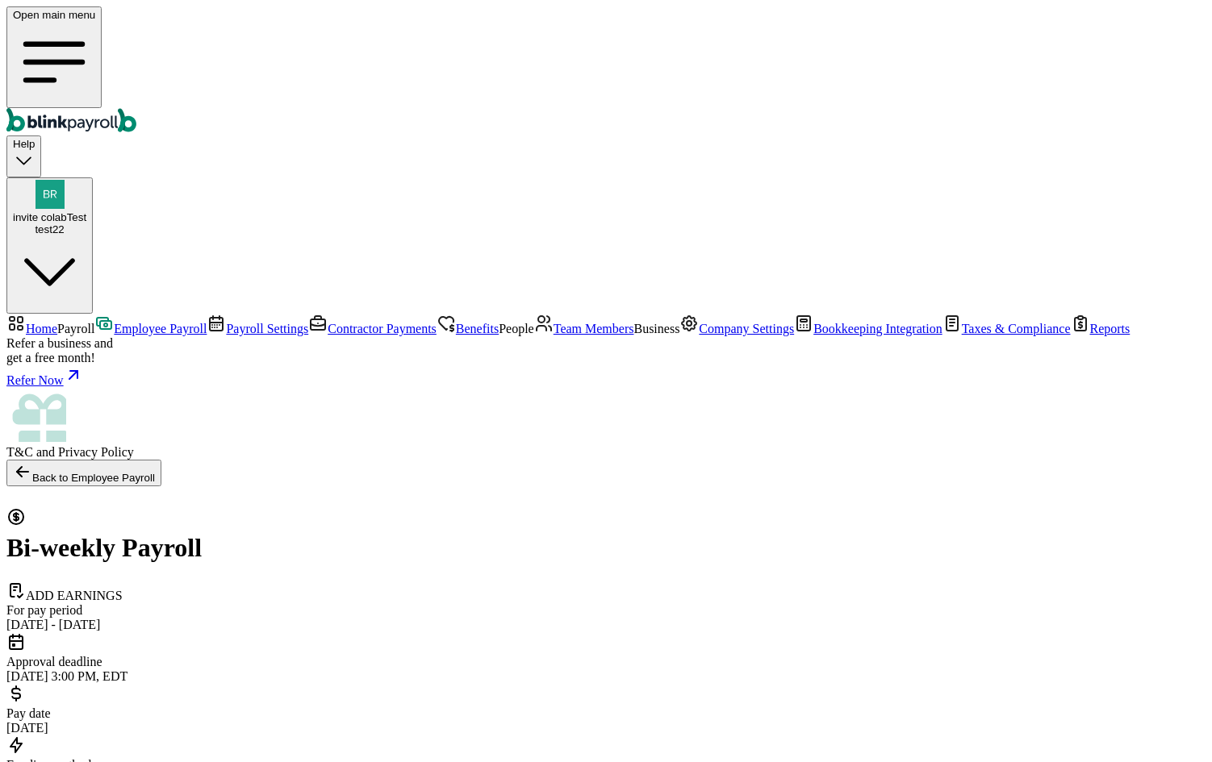
checkbox input "false"
select select "direct_deposit"
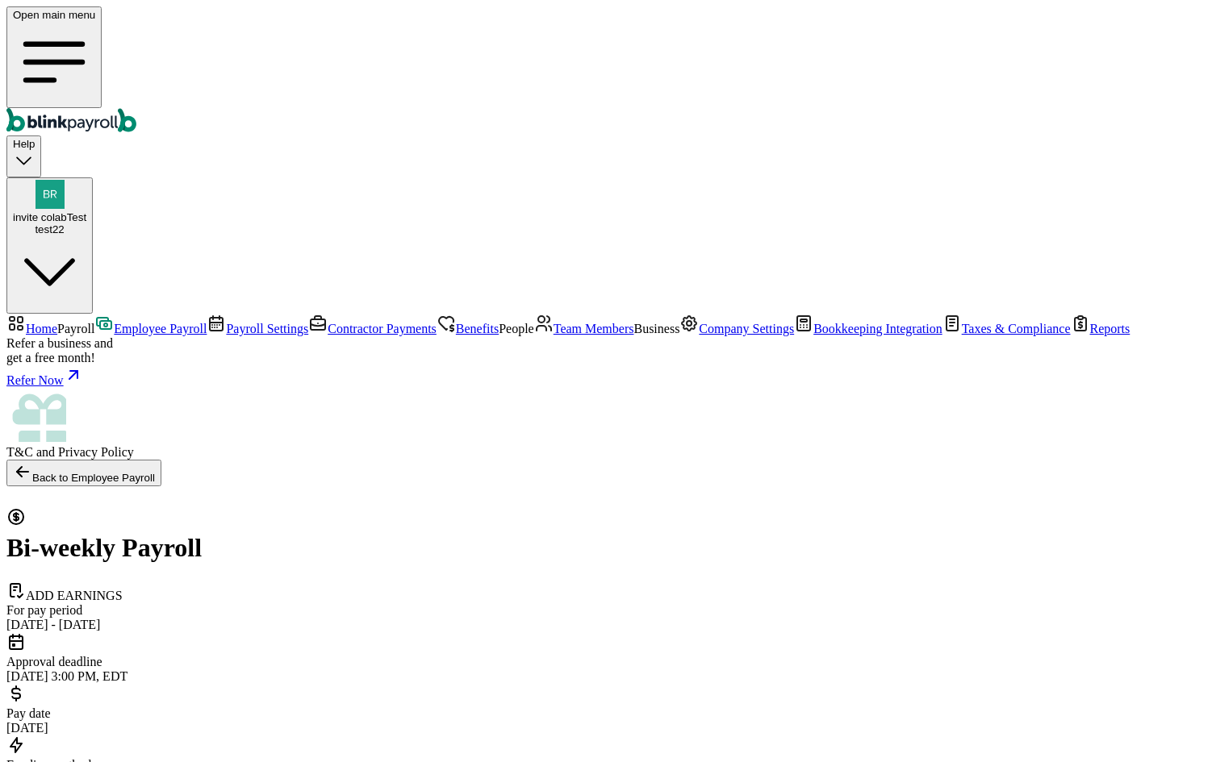
checkbox input "true"
select select "direct_deposit"
checkbox input "false"
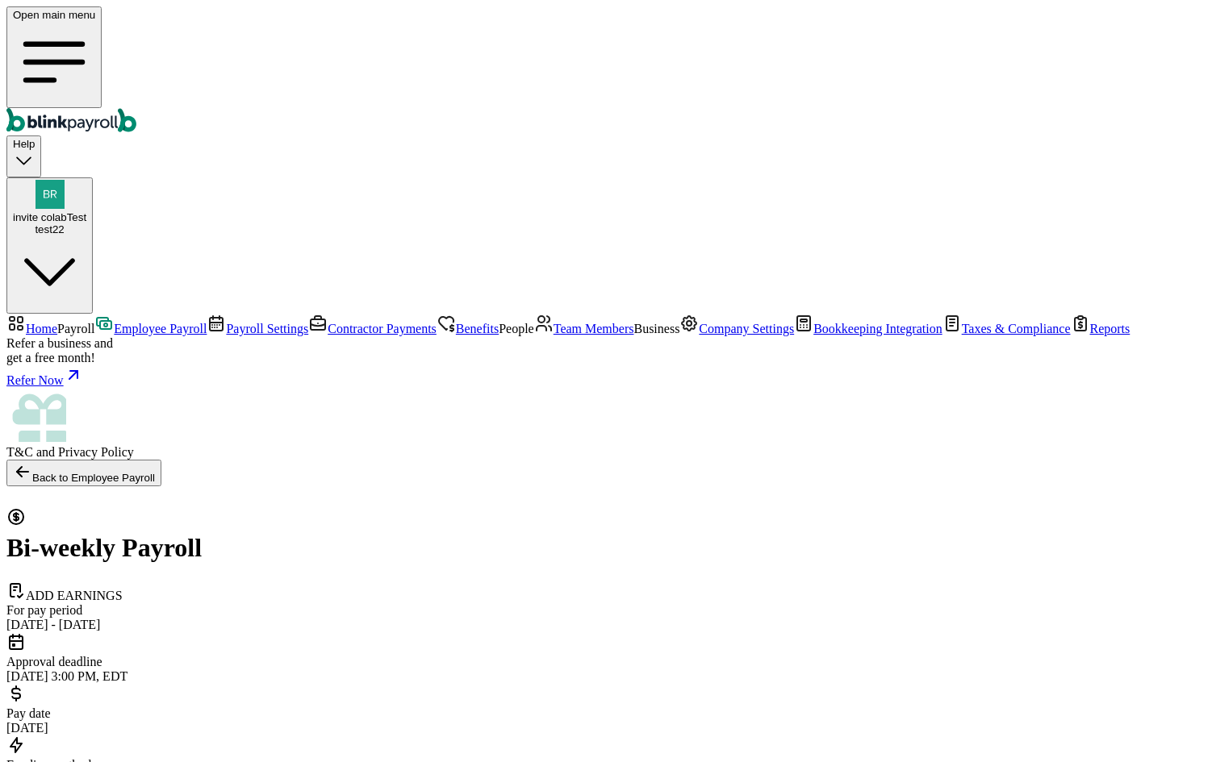
select select "direct_deposit"
checkbox input "true"
select select "direct_deposit"
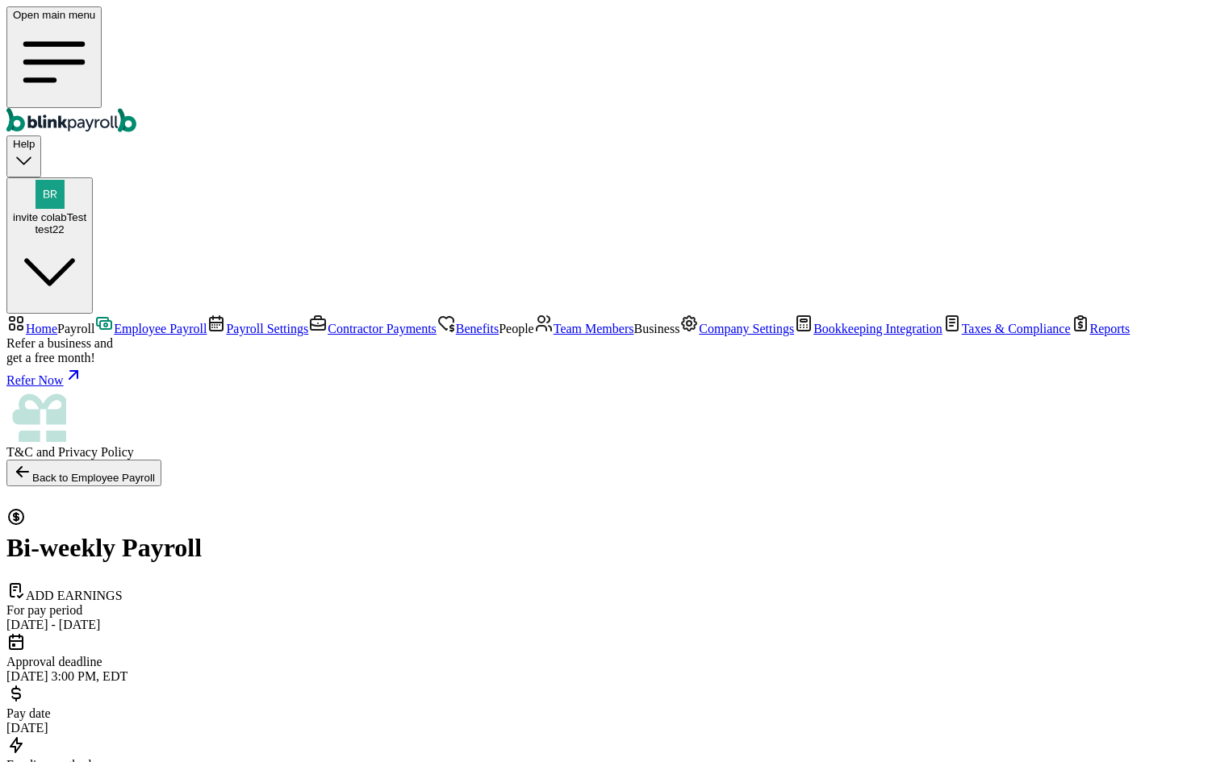
click at [226, 322] on span "Payroll Settings" at bounding box center [267, 329] width 82 height 14
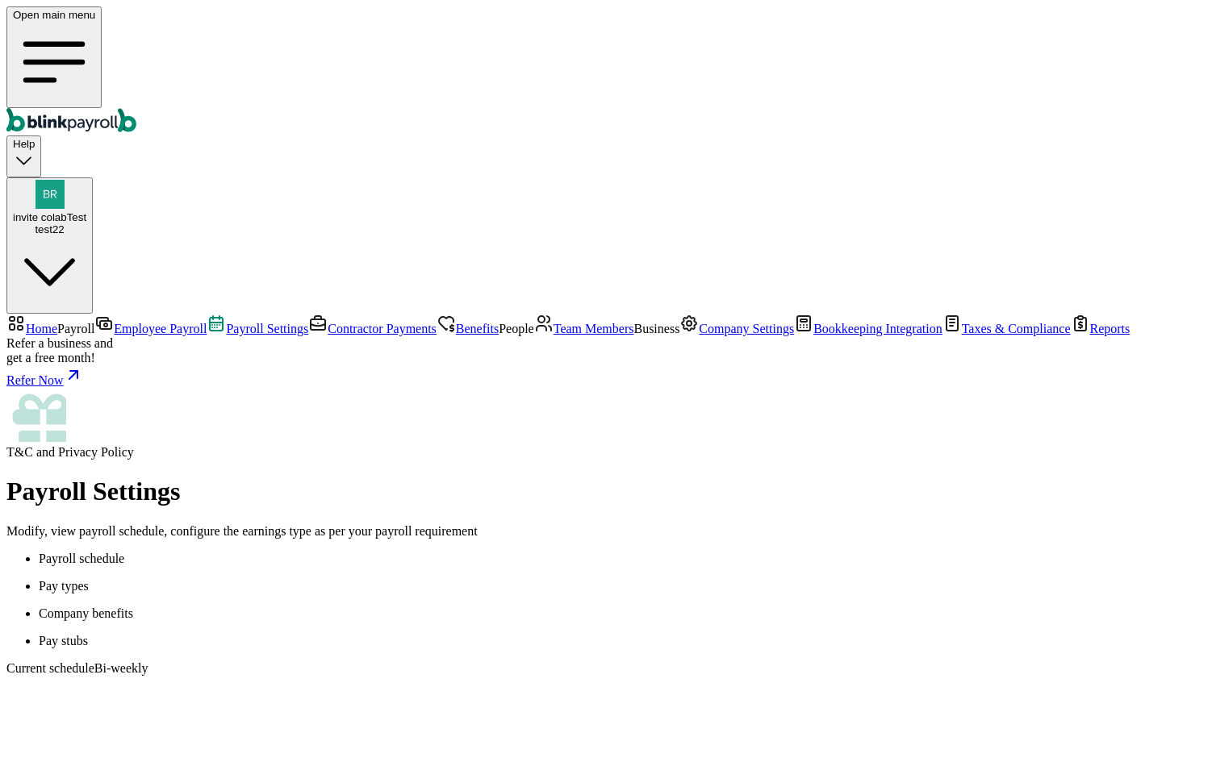
click at [441, 634] on p "Pay stubs" at bounding box center [622, 641] width 1167 height 15
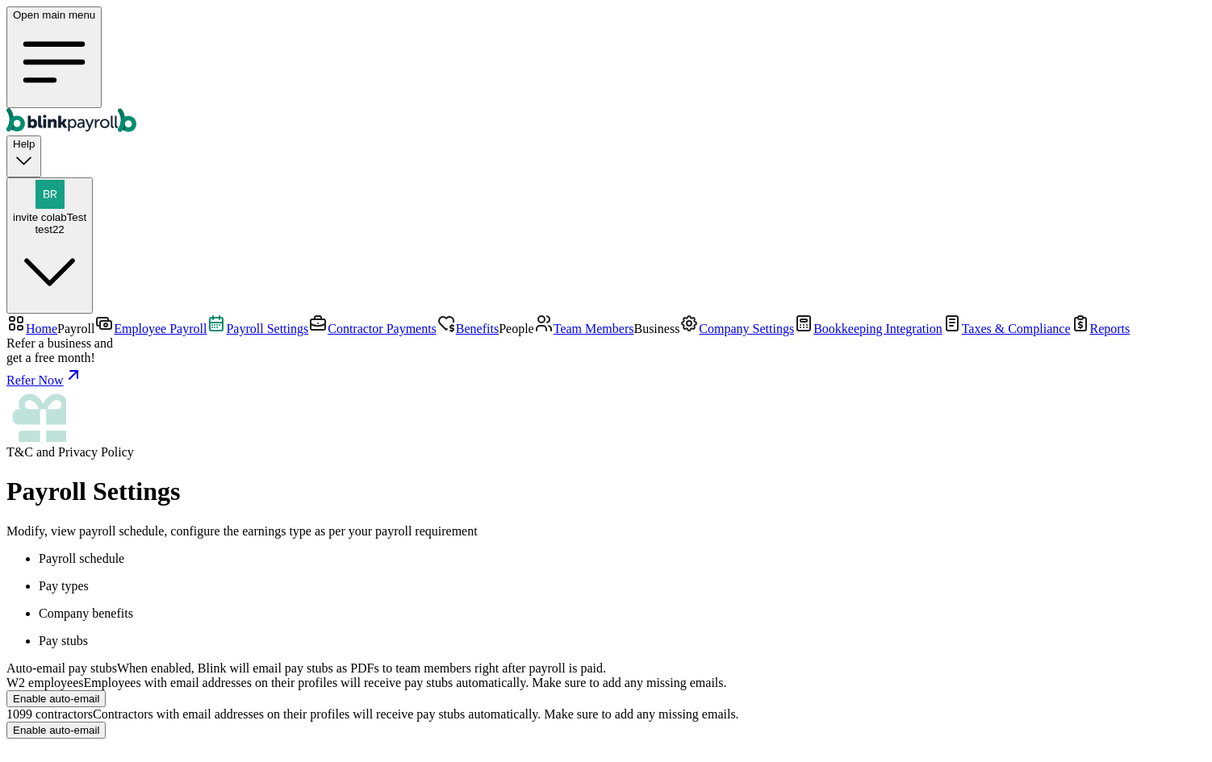
click at [367, 579] on p "Pay types" at bounding box center [622, 586] width 1167 height 15
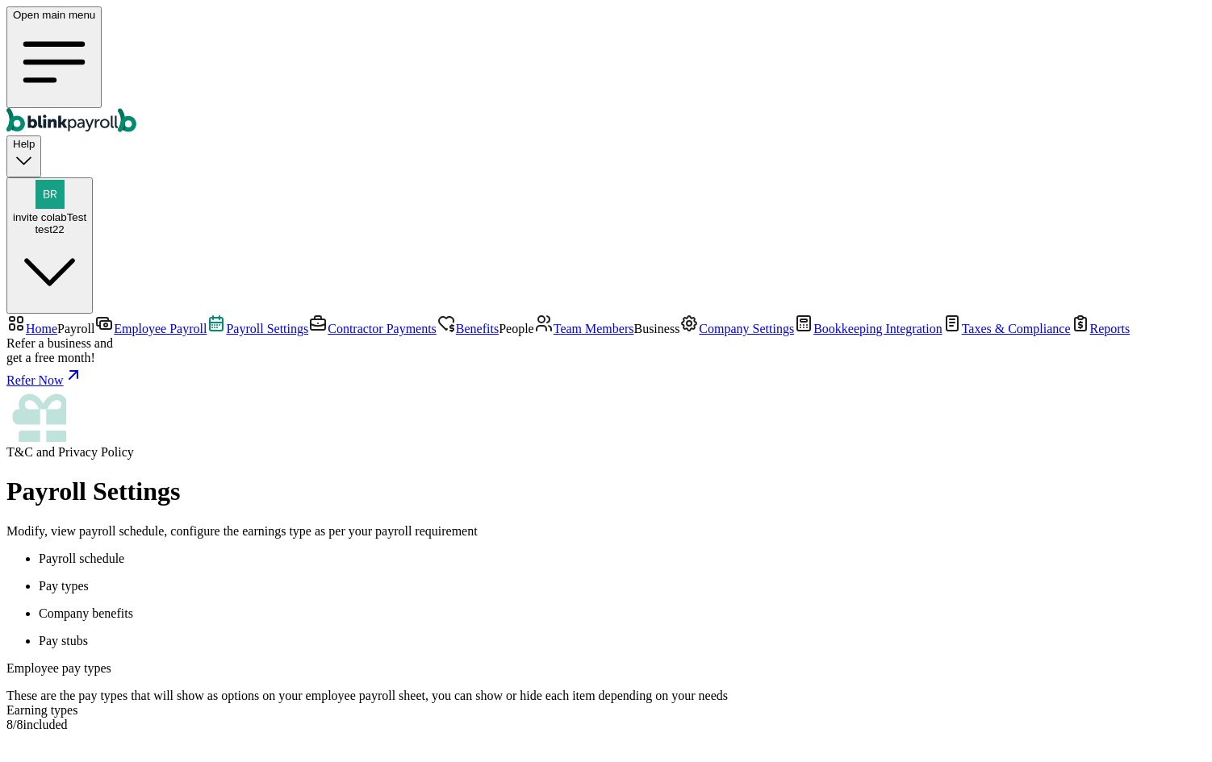
click at [435, 634] on p "Pay stubs" at bounding box center [622, 641] width 1167 height 15
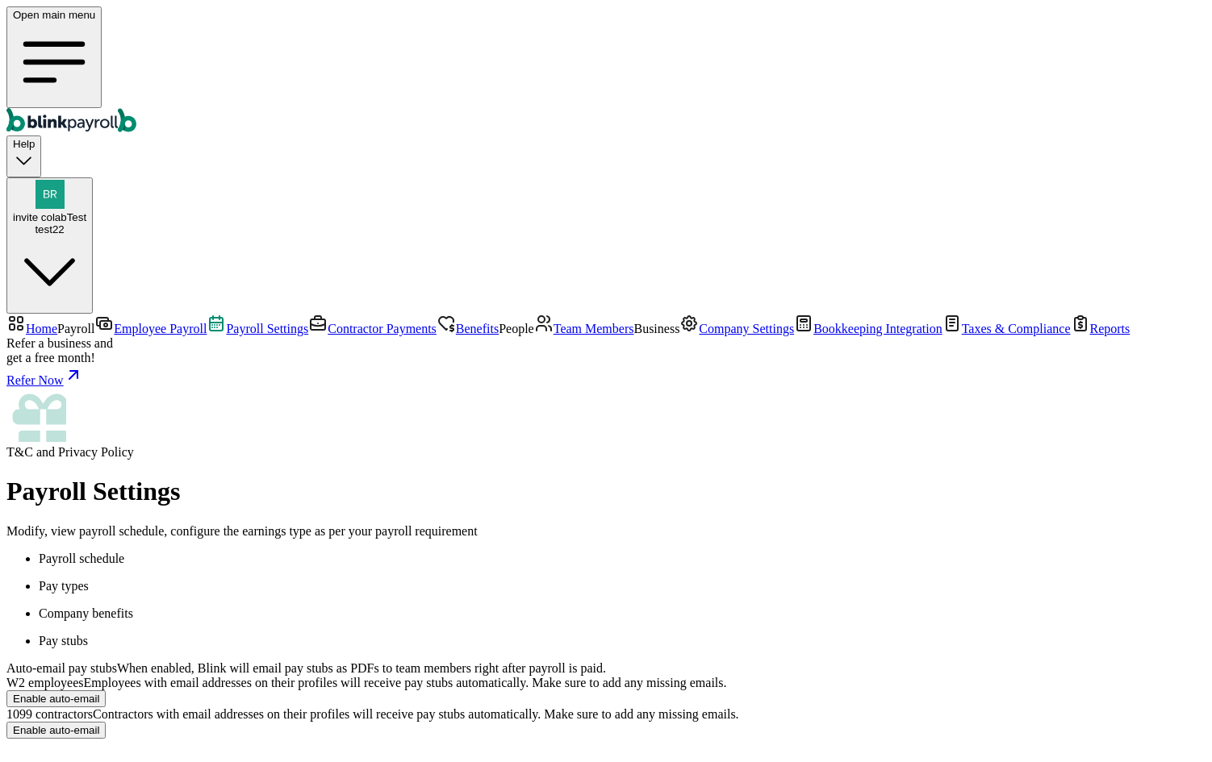
click at [391, 579] on p "Pay types" at bounding box center [622, 586] width 1167 height 15
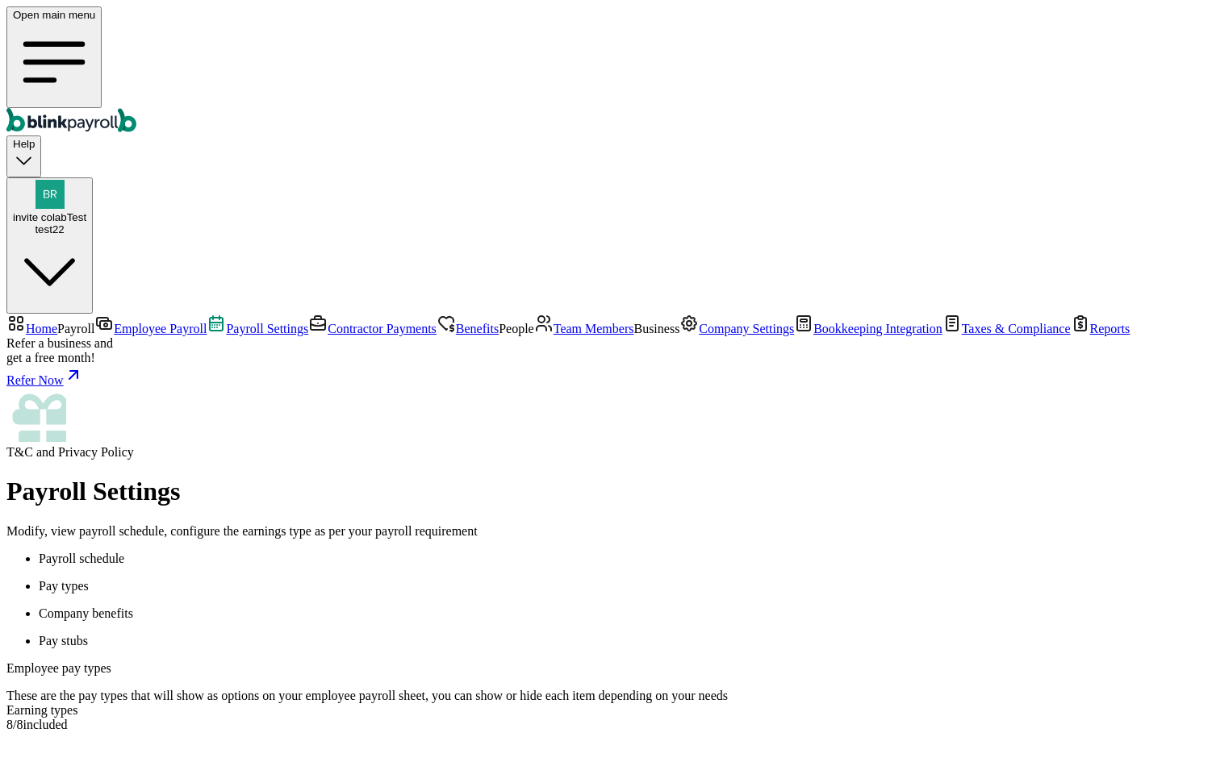
click at [57, 322] on link "Home" at bounding box center [31, 329] width 51 height 14
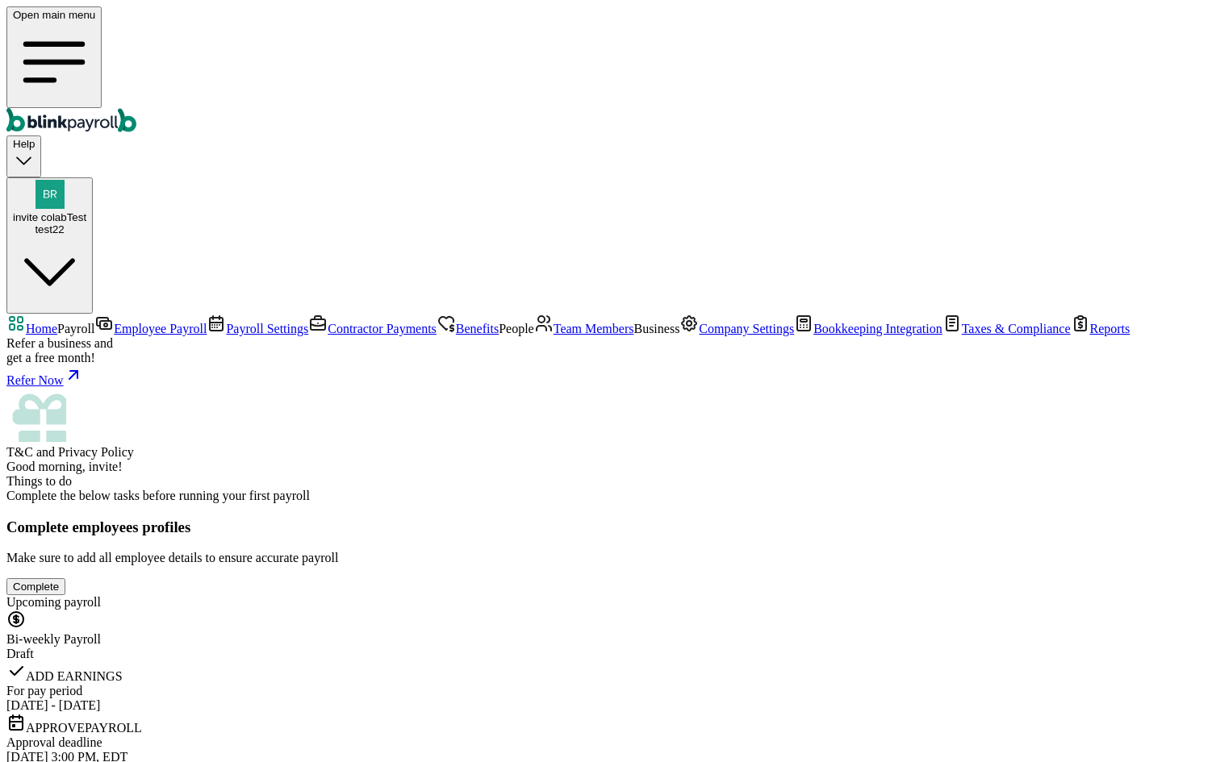
click at [94, 322] on link "Employee Payroll" at bounding box center [150, 329] width 112 height 14
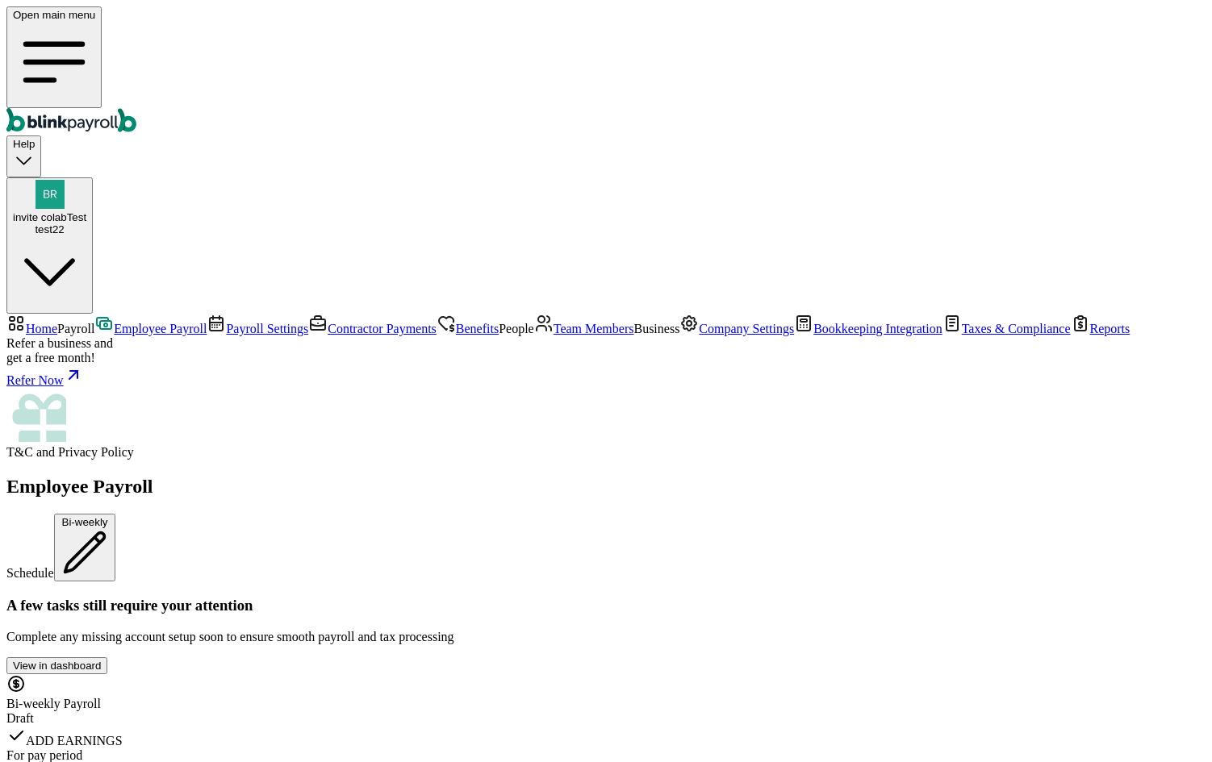
click at [207, 322] on link "Payroll Settings" at bounding box center [258, 329] width 102 height 14
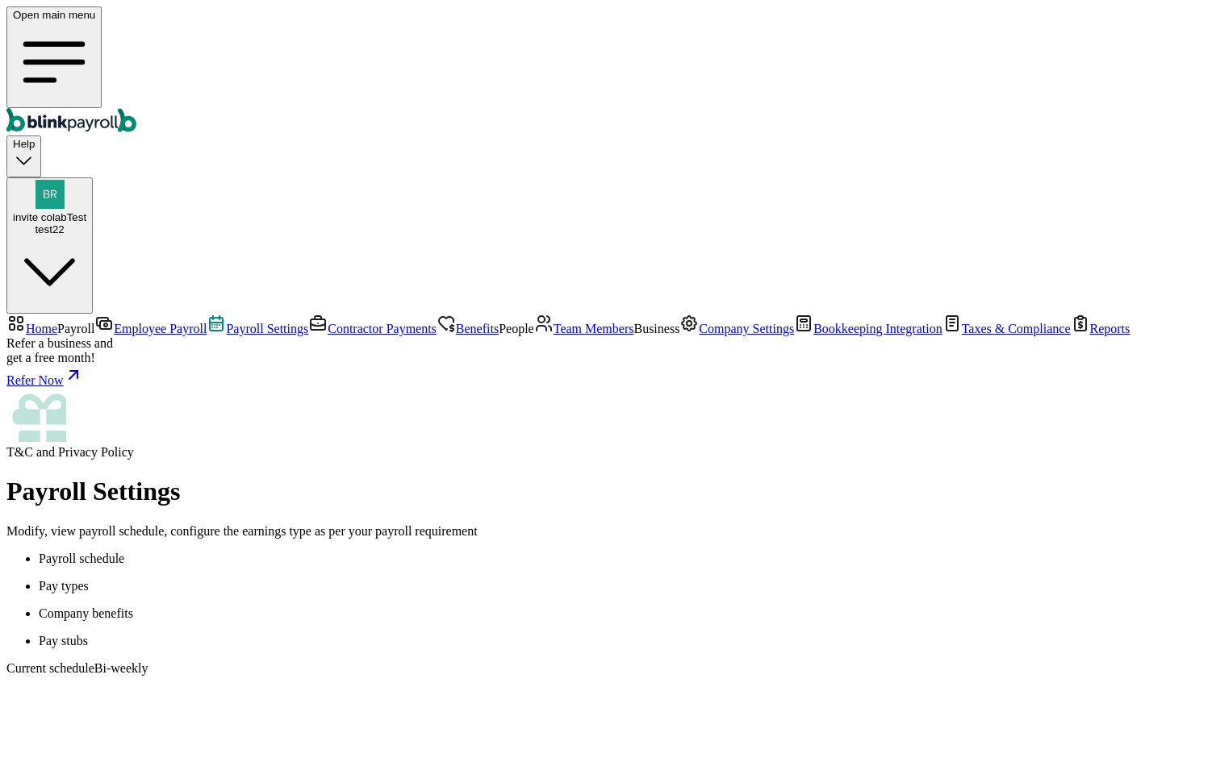
scroll to position [136, 0]
click at [72, 460] on nav "Home Payroll Employee Payroll Payroll Settings Contractor Payments Benefits Peo…" at bounding box center [605, 387] width 1199 height 146
click at [962, 336] on span "Taxes & Compliance" at bounding box center [1016, 329] width 109 height 14
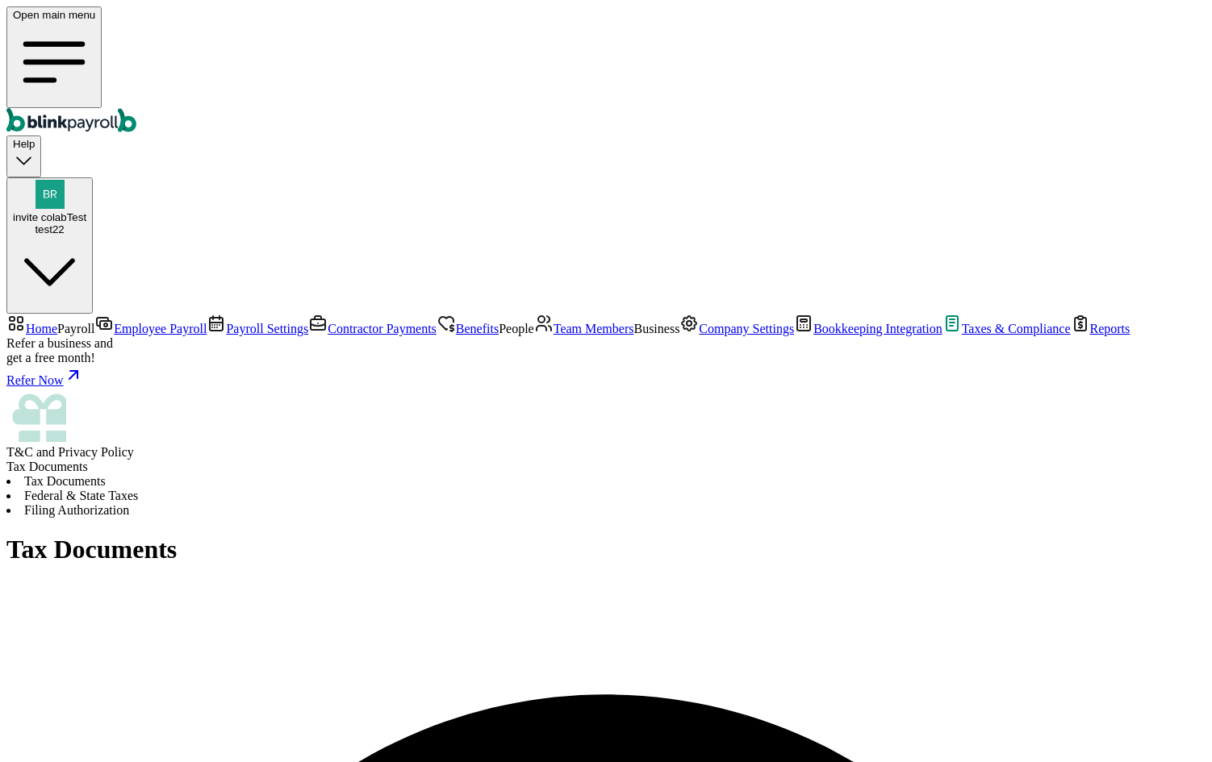
click at [432, 489] on li "Federal & State Taxes" at bounding box center [605, 496] width 1199 height 15
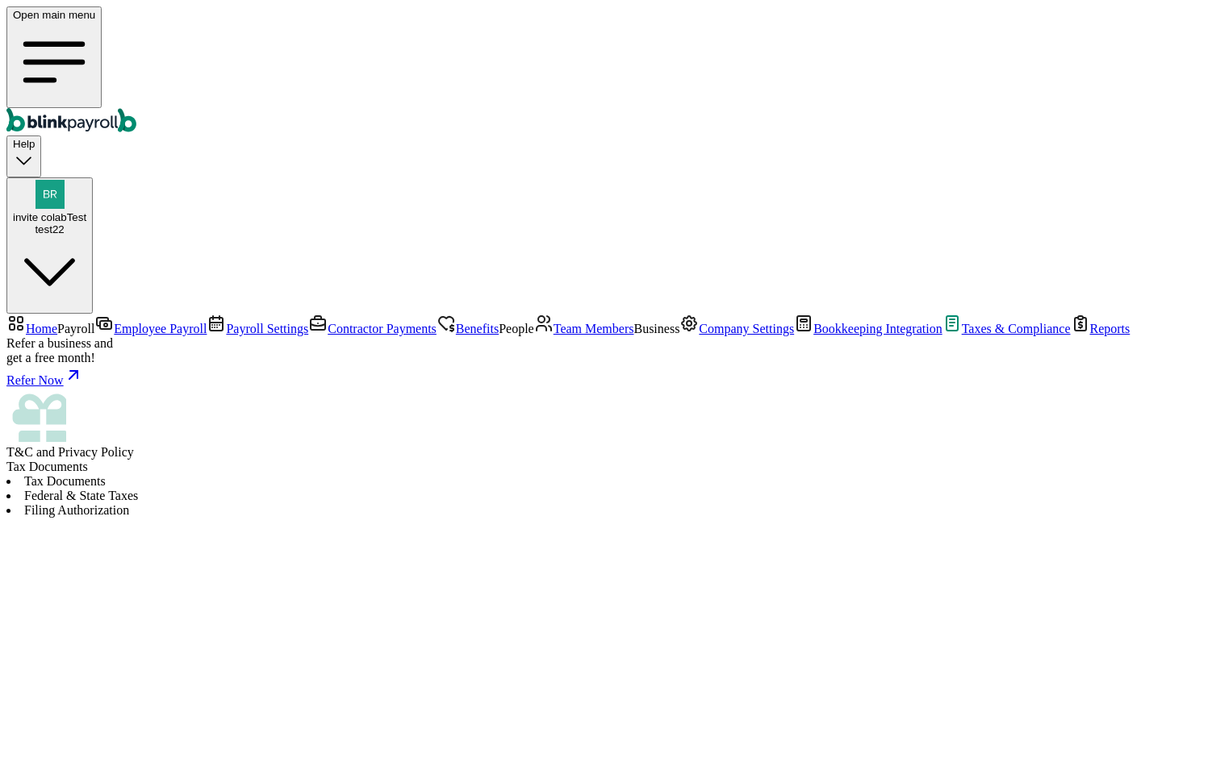
click at [562, 503] on li "Filing Authorization" at bounding box center [605, 510] width 1199 height 15
click at [553, 336] on span "Team Members" at bounding box center [593, 329] width 81 height 14
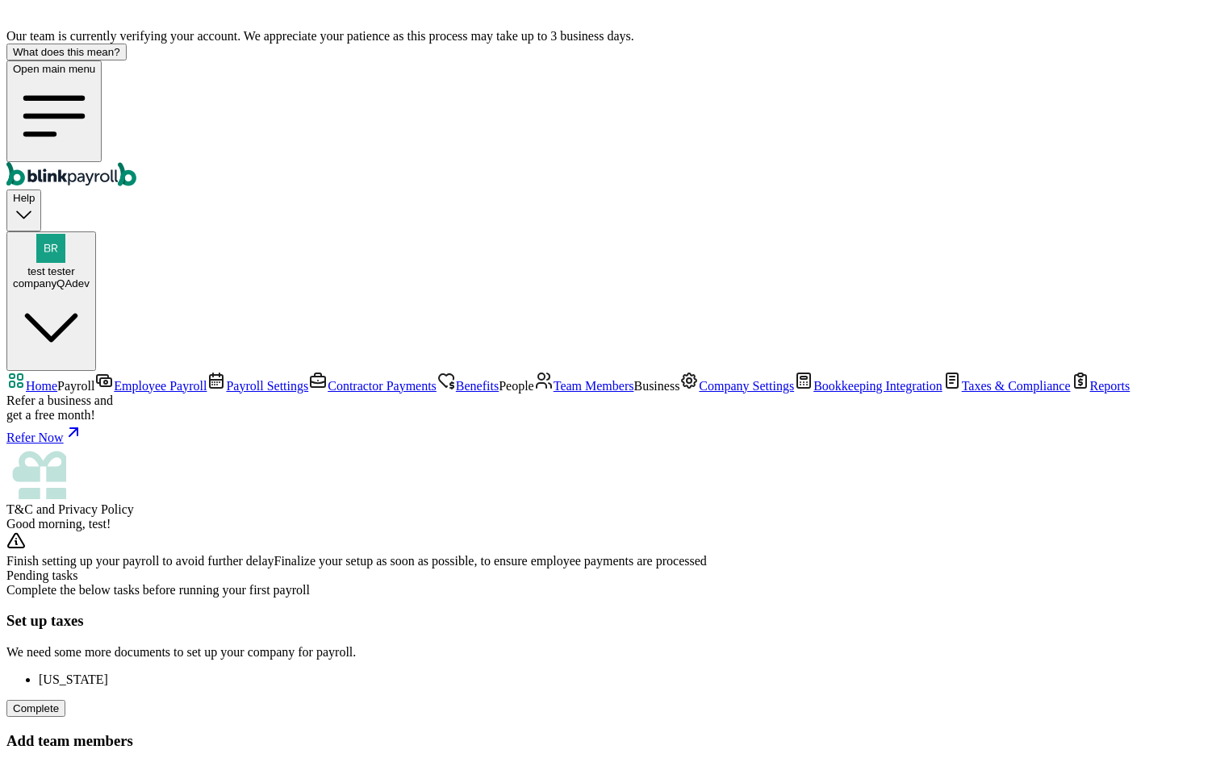
click at [499, 379] on span "People" at bounding box center [516, 386] width 35 height 14
click at [553, 393] on span "Team Members" at bounding box center [593, 386] width 81 height 14
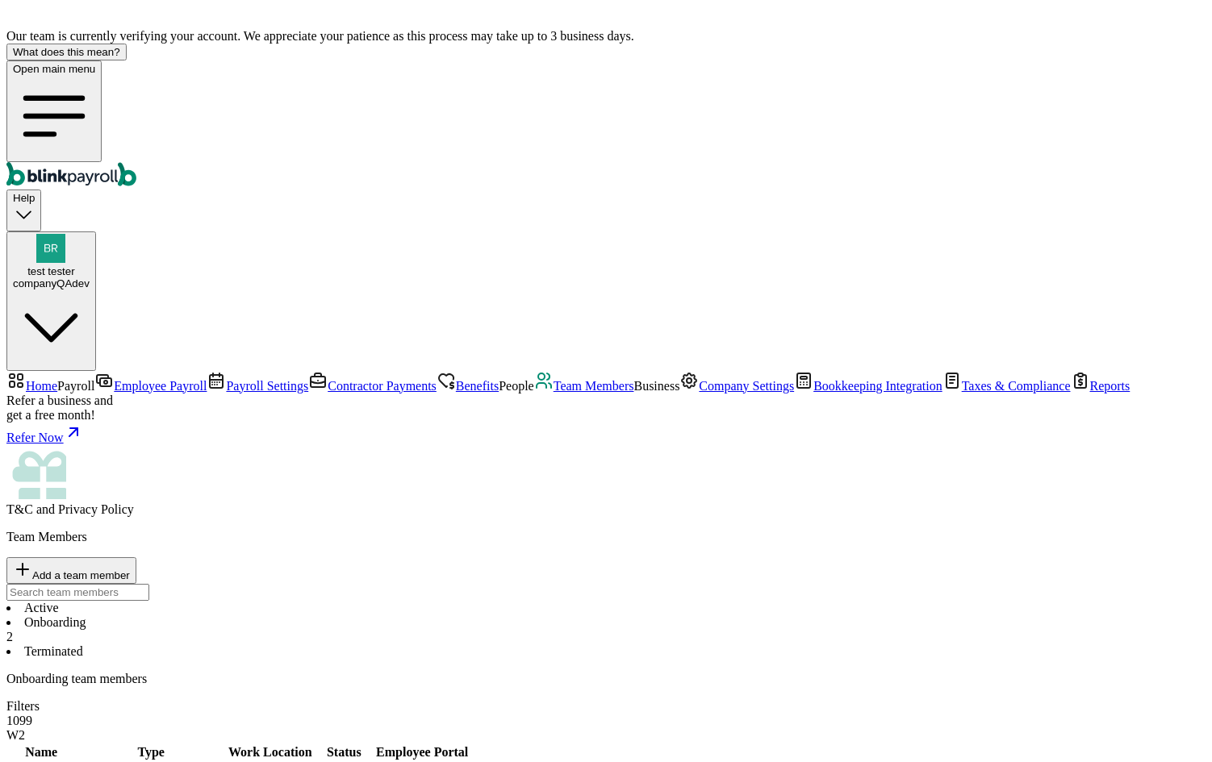
click at [1012, 530] on div "Team Members Add a team member" at bounding box center [605, 565] width 1199 height 71
click at [130, 570] on span "Add a team member" at bounding box center [81, 576] width 98 height 12
type input "double"
type input "trouble"
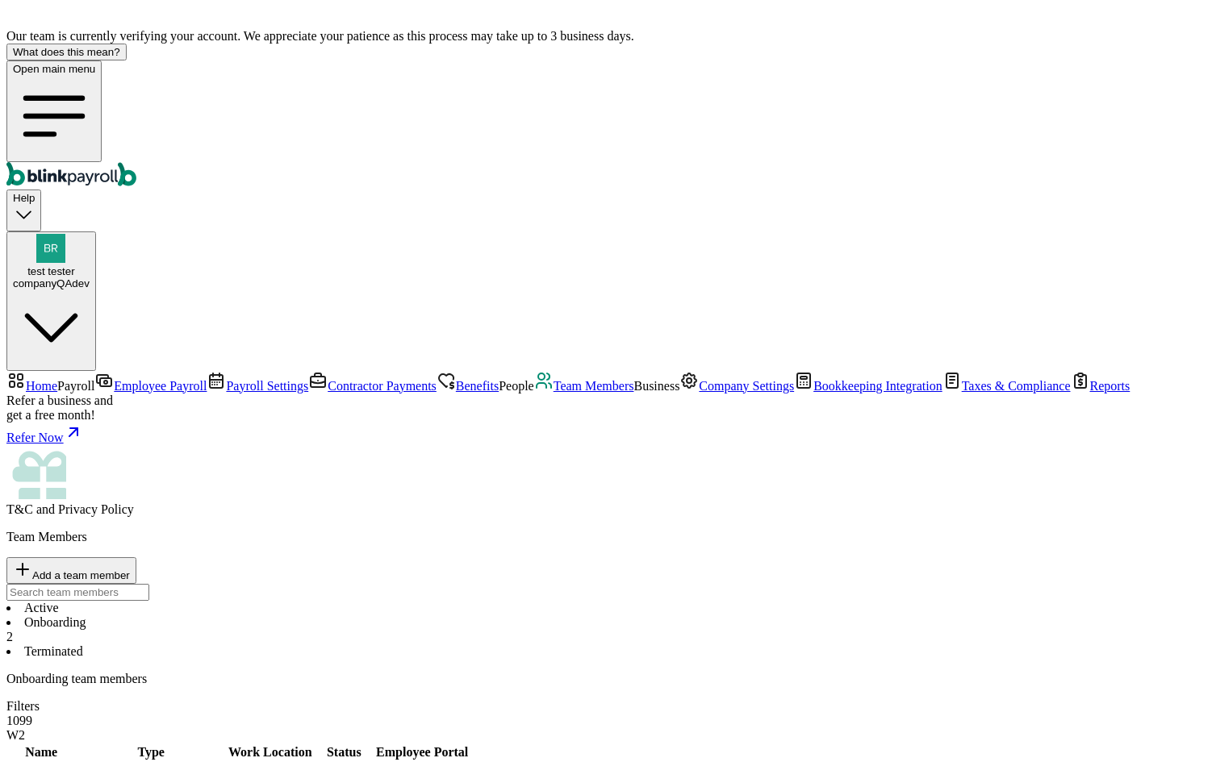
select select "employee"
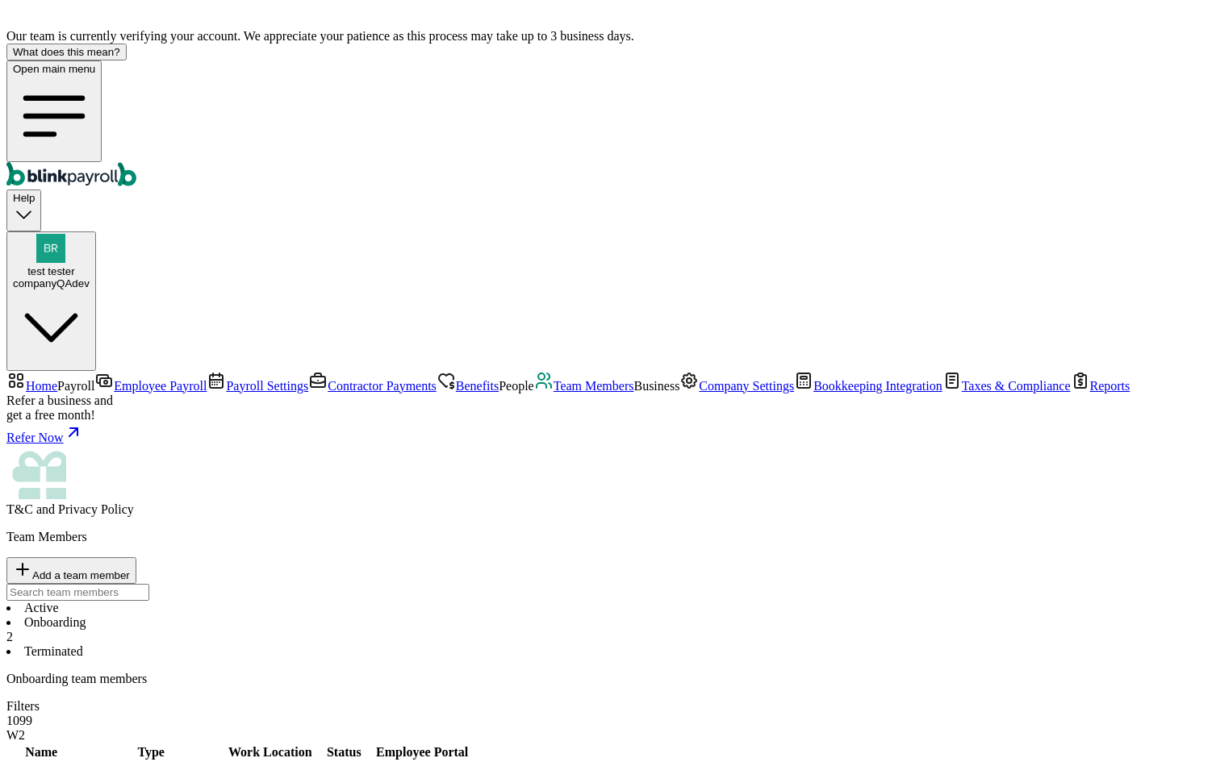
type input "duplicate"
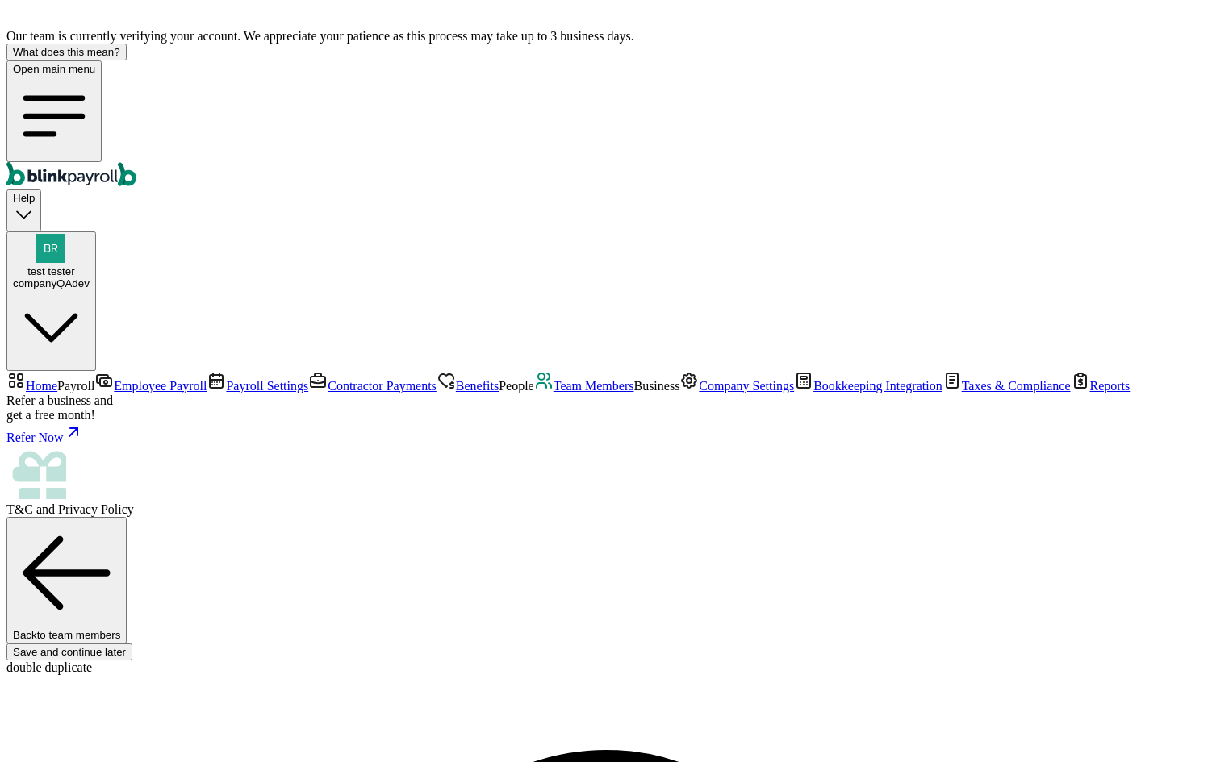
paste input "[PERSON_NAME][EMAIL_ADDRESS][DOMAIN_NAME]"
type input "[PERSON_NAME][EMAIL_ADDRESS][DOMAIN_NAME]"
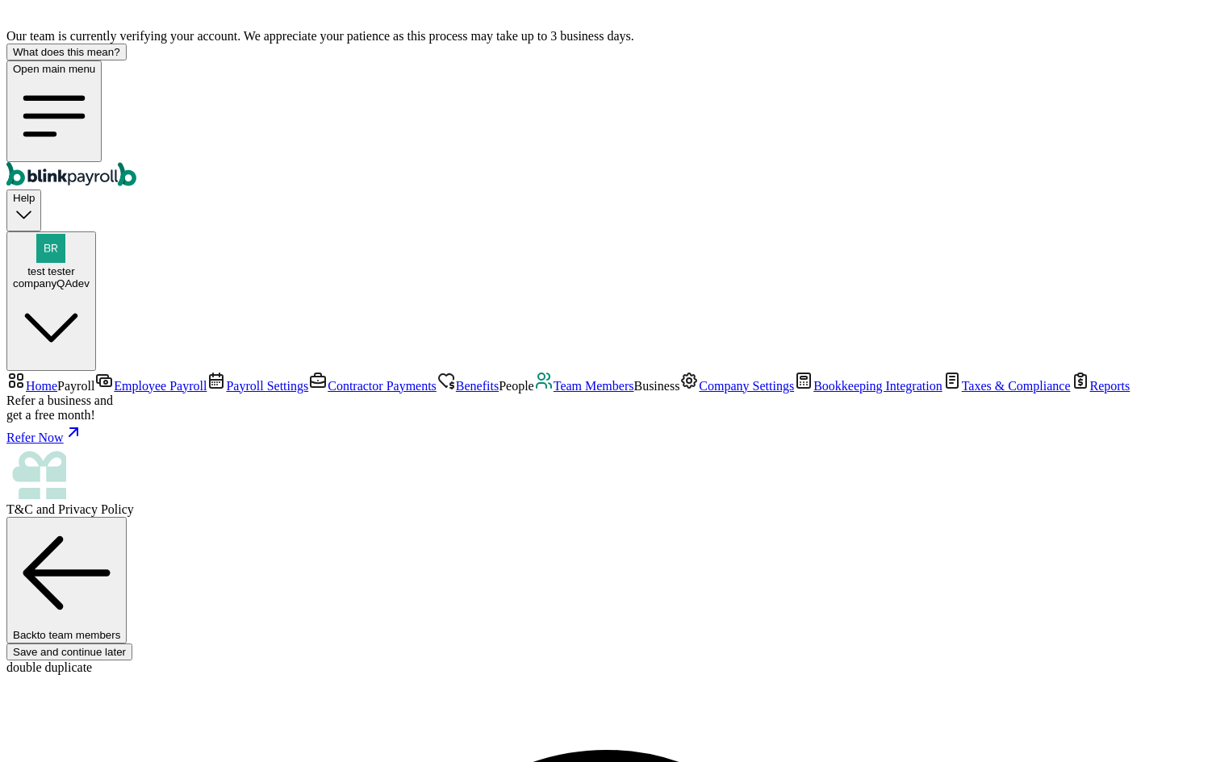
type input "[DATE]"
